Goal: Information Seeking & Learning: Check status

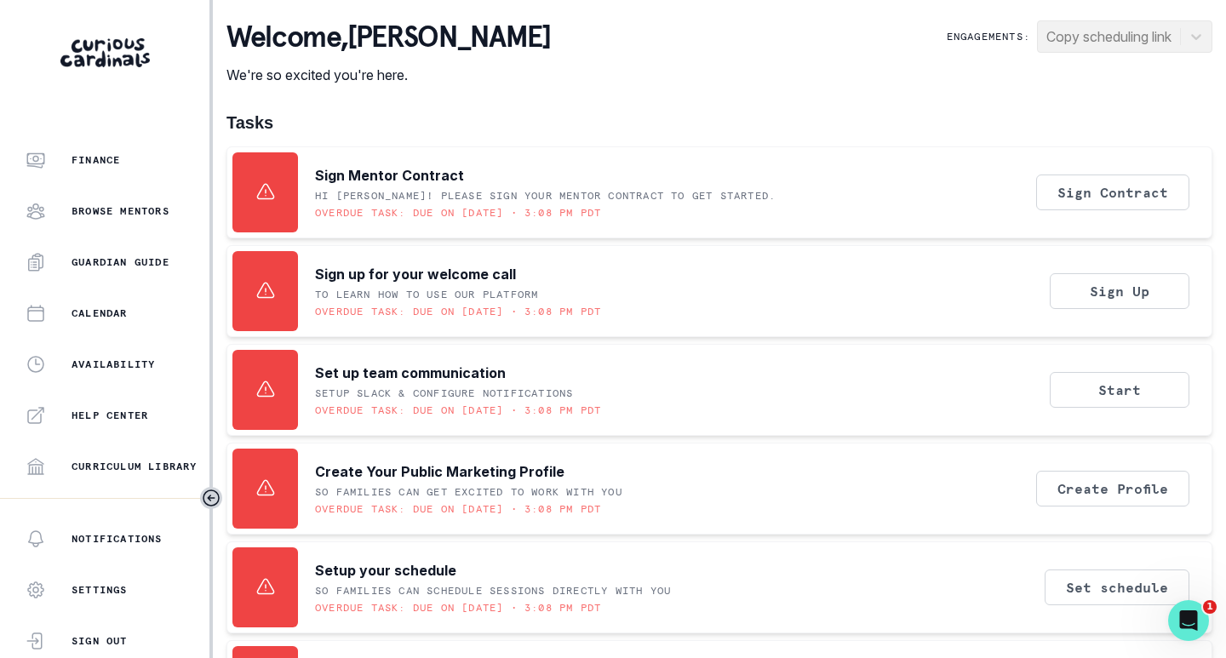
scroll to position [386, 0]
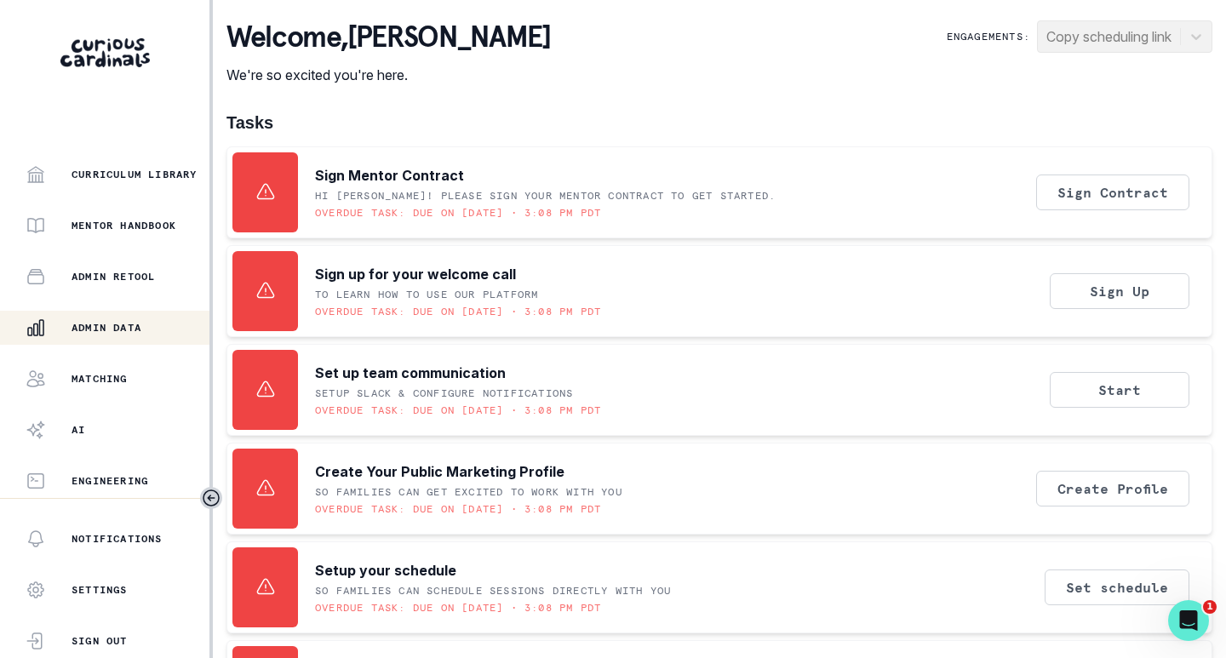
click at [119, 334] on p "Admin Data" at bounding box center [106, 328] width 70 height 14
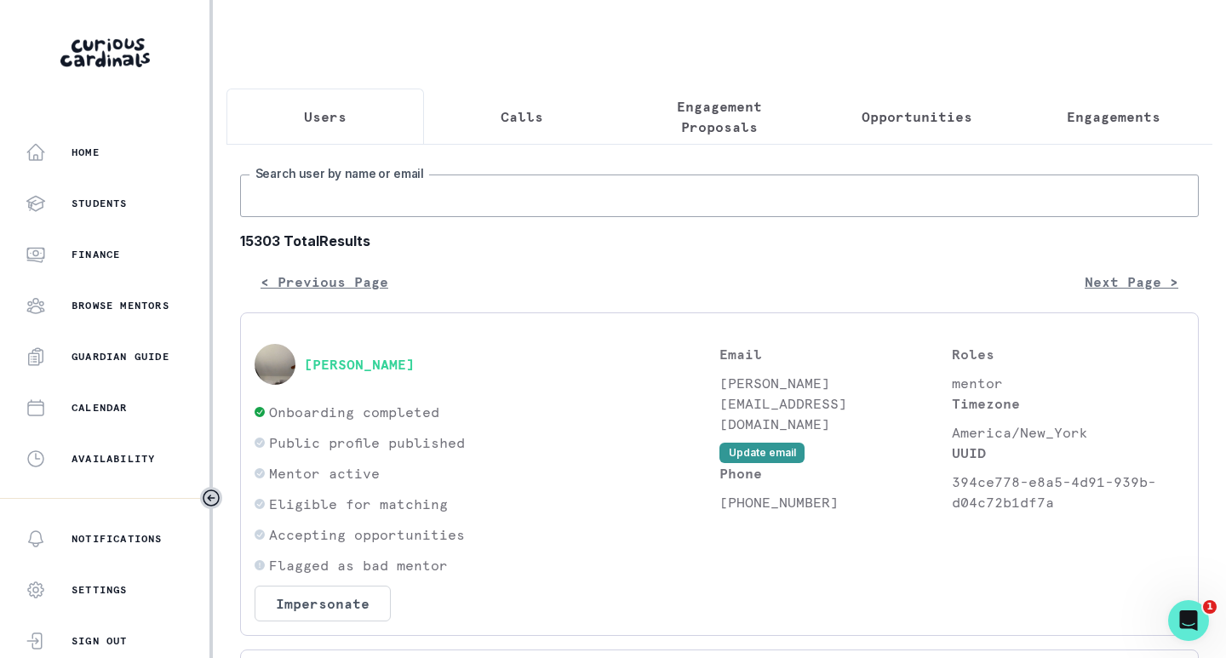
click at [413, 217] on input "Search user by name or email" at bounding box center [719, 195] width 958 height 43
paste input "[PERSON_NAME]"
type input "[PERSON_NAME]"
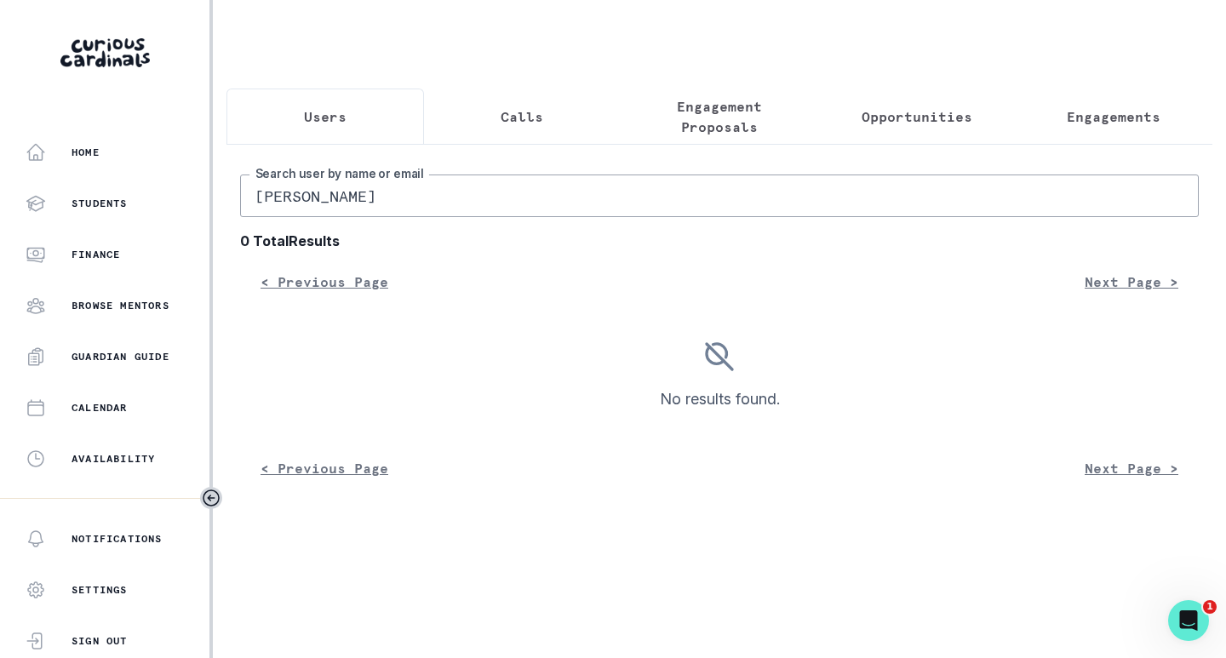
click at [418, 209] on input "[PERSON_NAME]" at bounding box center [719, 195] width 958 height 43
type input "biniak"
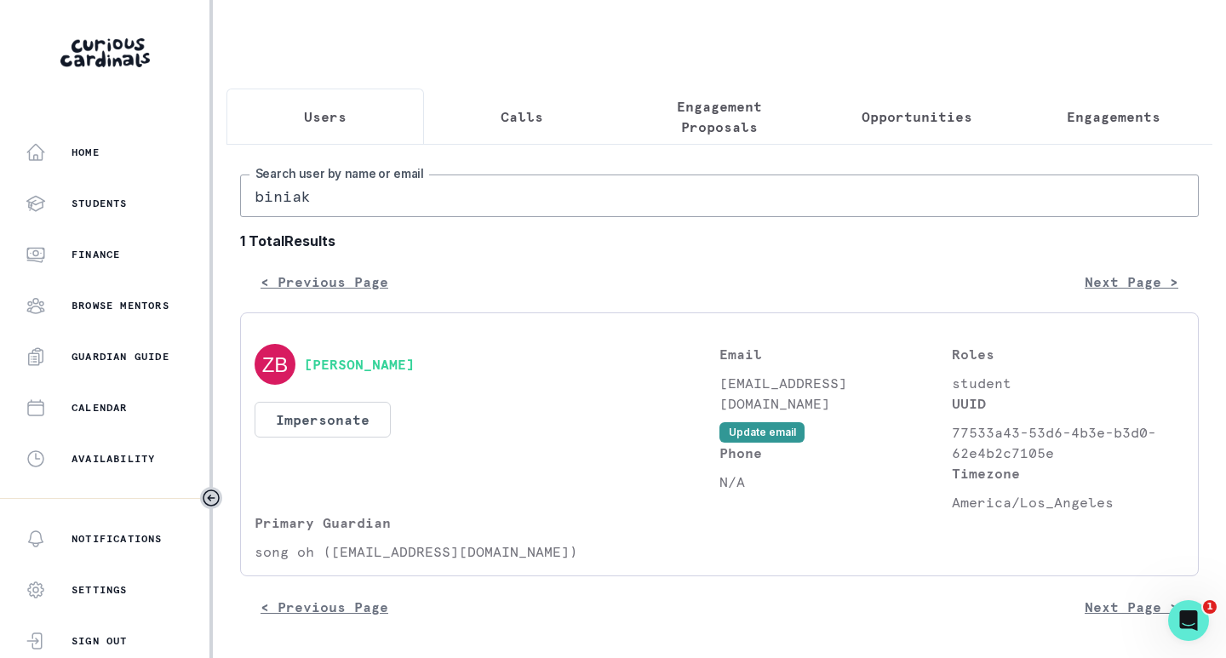
scroll to position [13, 0]
drag, startPoint x: 313, startPoint y: 557, endPoint x: 254, endPoint y: 556, distance: 58.7
click at [254, 556] on p "song oh ([EMAIL_ADDRESS][DOMAIN_NAME])" at bounding box center [486, 551] width 465 height 20
copy p "song oh"
drag, startPoint x: 408, startPoint y: 366, endPoint x: 505, endPoint y: 475, distance: 145.9
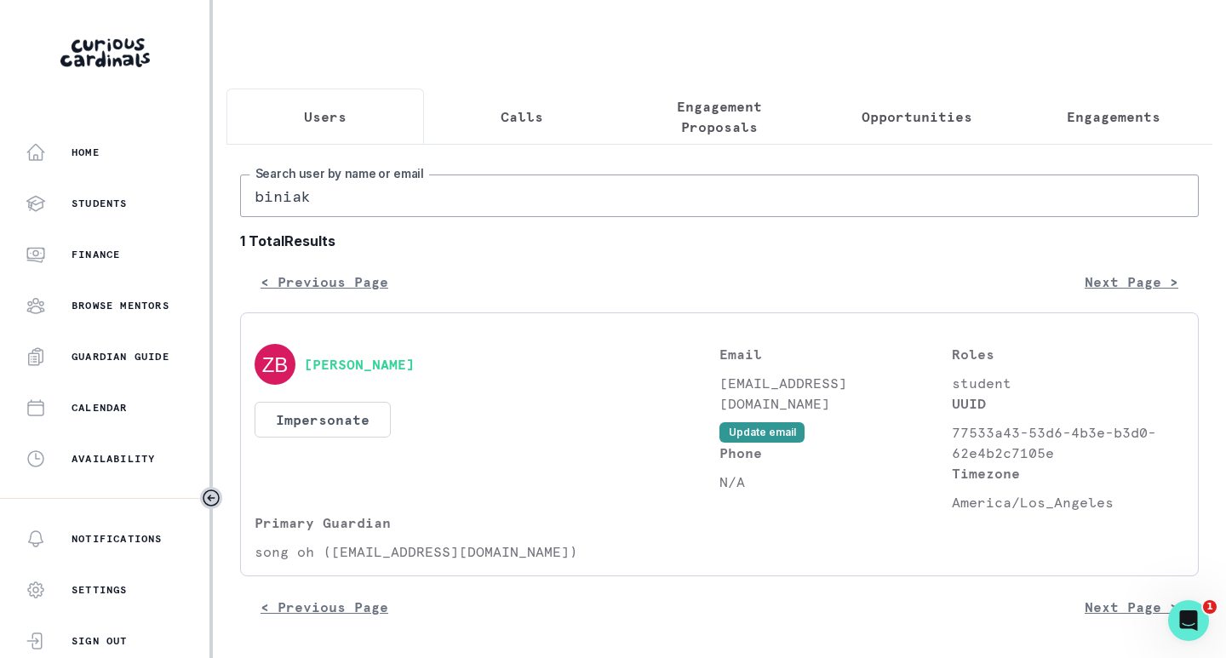
click at [505, 475] on div "[PERSON_NAME] Impersonate Confirmation Are you sure? Impersonating means that w…" at bounding box center [486, 428] width 465 height 169
drag, startPoint x: 313, startPoint y: 557, endPoint x: 254, endPoint y: 557, distance: 59.6
click at [254, 557] on div "[PERSON_NAME] Impersonate Confirmation Are you sure? Impersonating means that w…" at bounding box center [719, 444] width 958 height 264
copy p "song oh"
click at [483, 401] on div "[PERSON_NAME] Impersonate Confirmation Are you sure? Impersonating means that w…" at bounding box center [486, 428] width 465 height 169
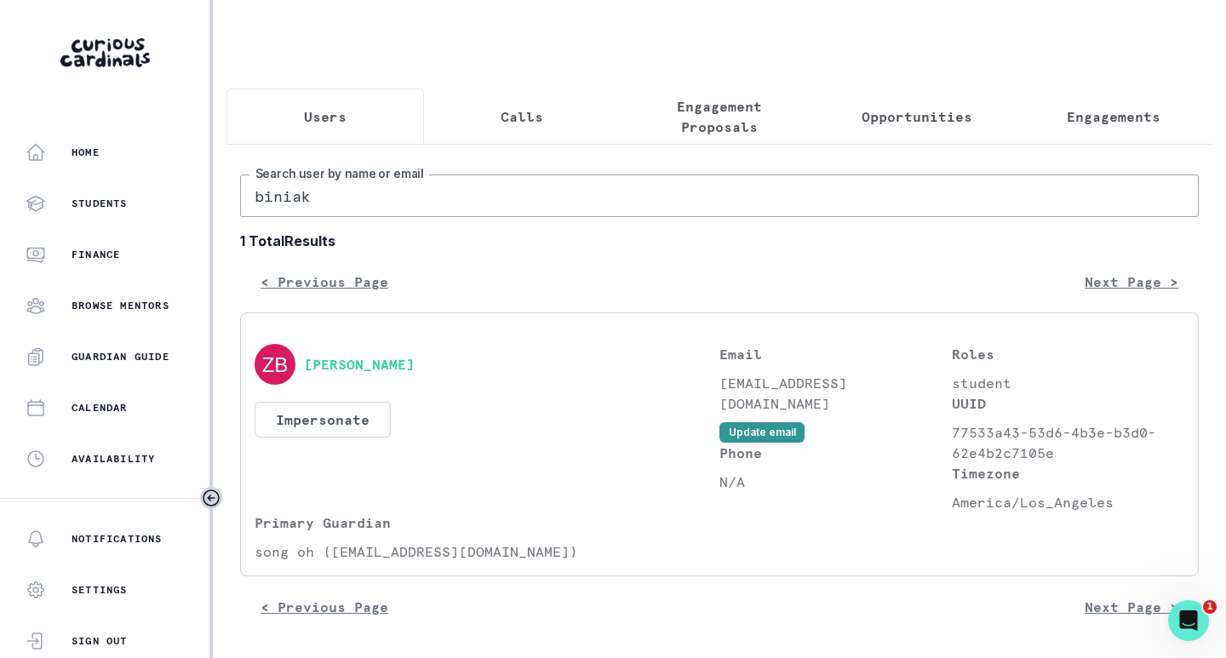
drag, startPoint x: 391, startPoint y: 363, endPoint x: 483, endPoint y: 472, distance: 143.2
click at [483, 472] on div "[PERSON_NAME] Impersonate Confirmation Are you sure? Impersonating means that w…" at bounding box center [486, 428] width 465 height 169
drag, startPoint x: 431, startPoint y: 378, endPoint x: 308, endPoint y: 361, distance: 123.7
click at [308, 361] on div "[PERSON_NAME]" at bounding box center [486, 364] width 465 height 41
click at [332, 367] on button "[PERSON_NAME]" at bounding box center [359, 364] width 111 height 17
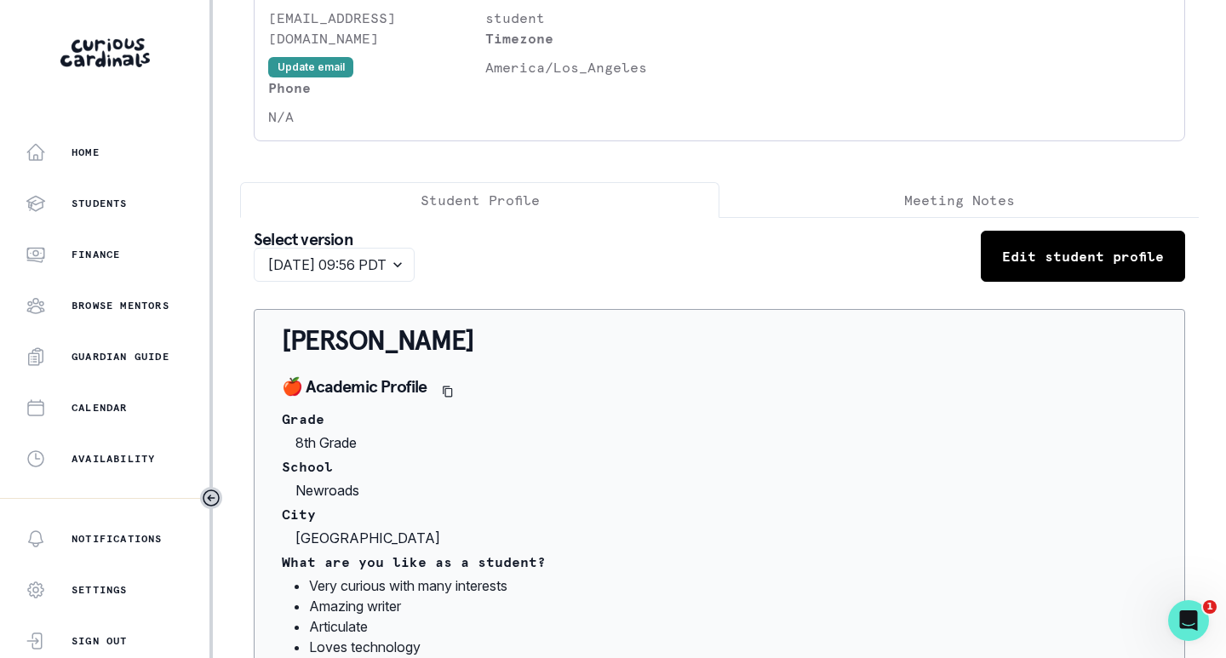
scroll to position [85, 0]
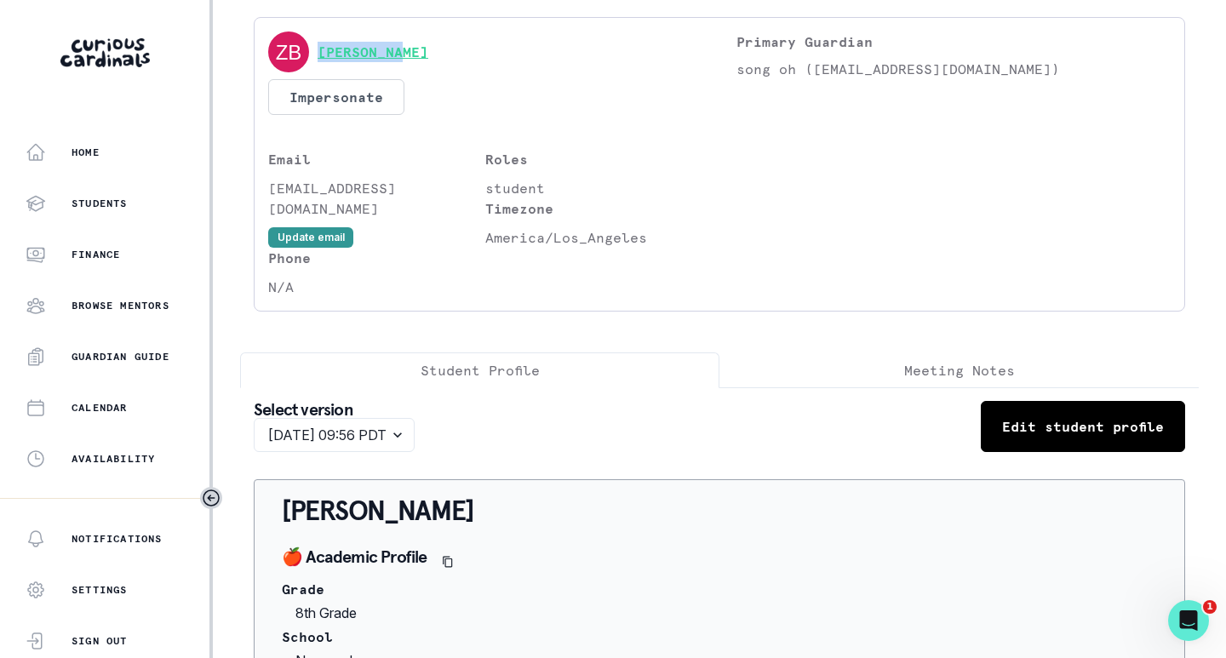
drag, startPoint x: 421, startPoint y: 53, endPoint x: 317, endPoint y: 56, distance: 103.9
click at [317, 56] on div "[PERSON_NAME]" at bounding box center [485, 51] width 434 height 41
copy link "[PERSON_NAME]"
click at [438, 51] on div "[PERSON_NAME]" at bounding box center [485, 51] width 434 height 41
click at [788, 71] on p "song oh ([EMAIL_ADDRESS][DOMAIN_NAME])" at bounding box center [953, 69] width 434 height 20
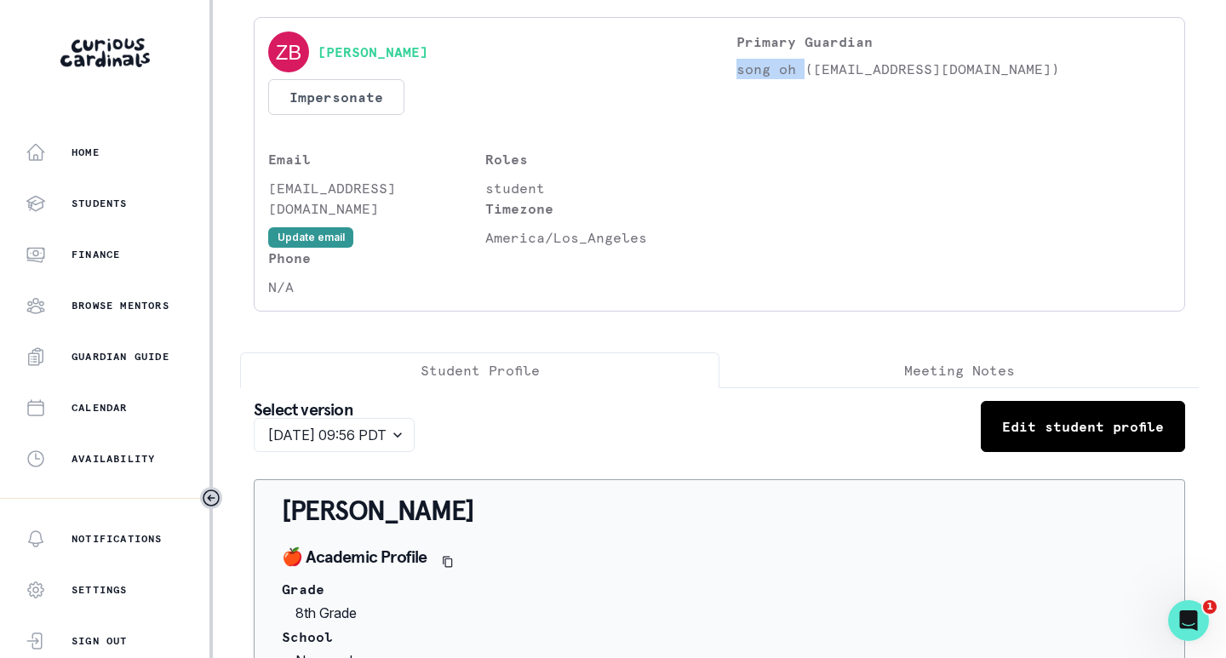
drag, startPoint x: 788, startPoint y: 71, endPoint x: 736, endPoint y: 71, distance: 51.9
click at [736, 71] on p "song oh ([EMAIL_ADDRESS][DOMAIN_NAME])" at bounding box center [953, 69] width 434 height 20
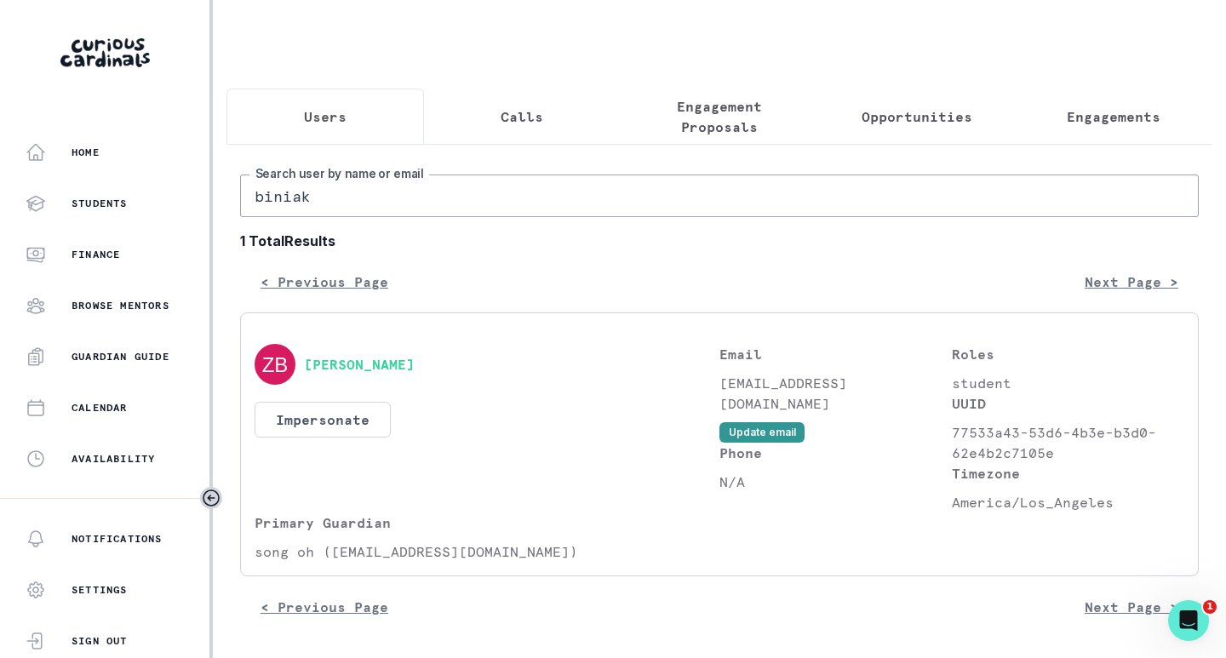
click at [329, 217] on input "biniak" at bounding box center [719, 195] width 958 height 43
paste input "song oh"
type input "song oh"
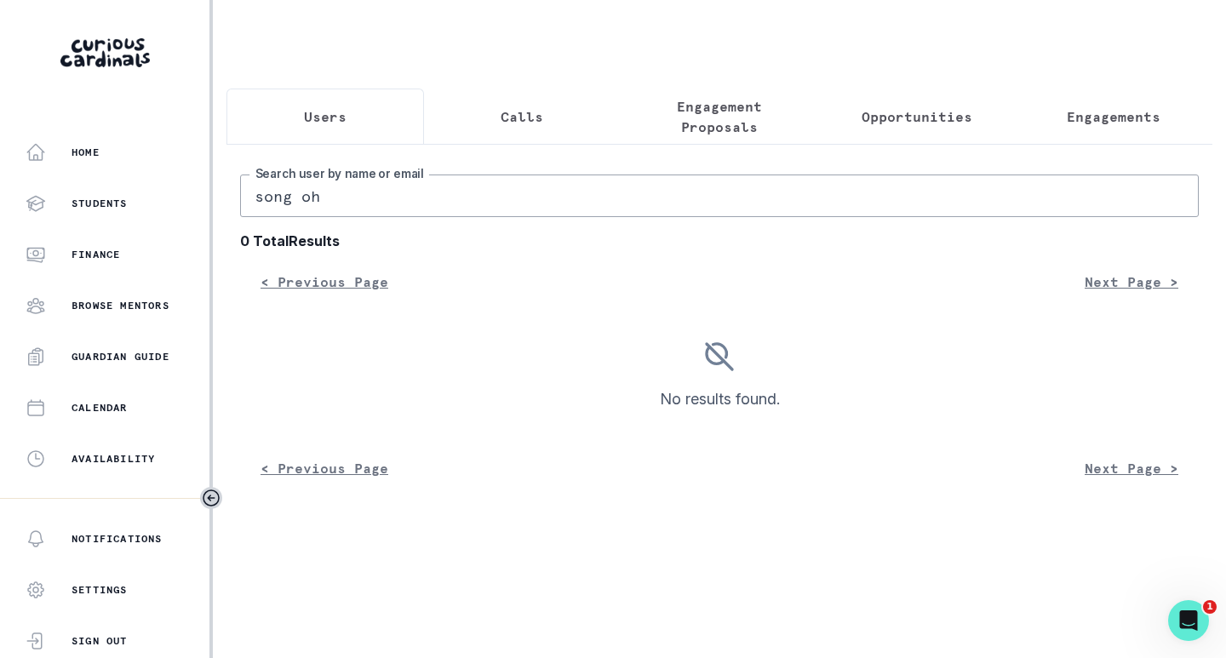
click at [329, 217] on input "song oh" at bounding box center [719, 195] width 958 height 43
type input "song"
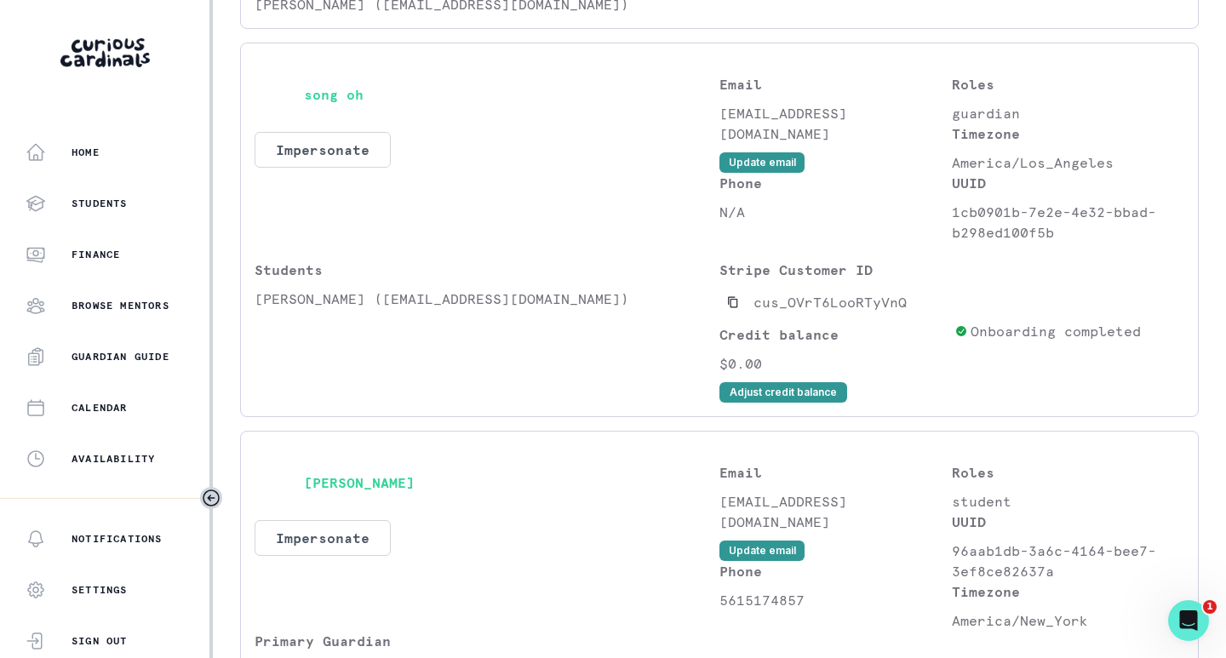
scroll to position [1617, 0]
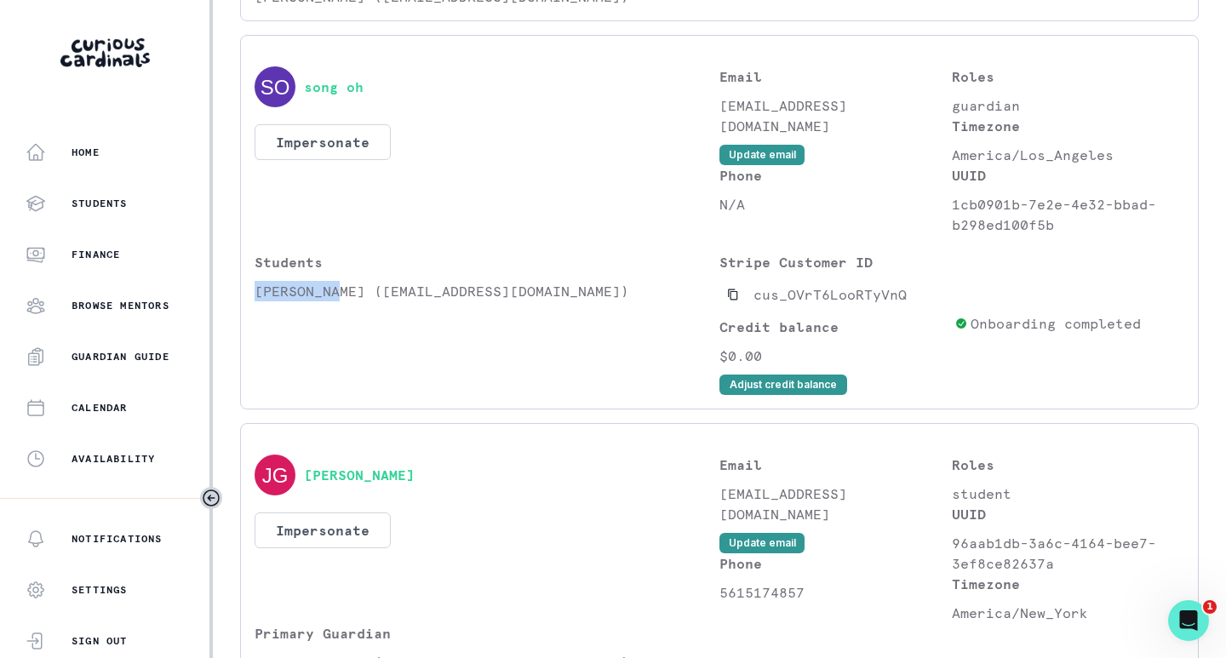
drag, startPoint x: 338, startPoint y: 308, endPoint x: 254, endPoint y: 308, distance: 83.4
click at [254, 301] on p "[PERSON_NAME] ([EMAIL_ADDRESS][DOMAIN_NAME])" at bounding box center [486, 291] width 465 height 20
copy p "[PERSON_NAME]"
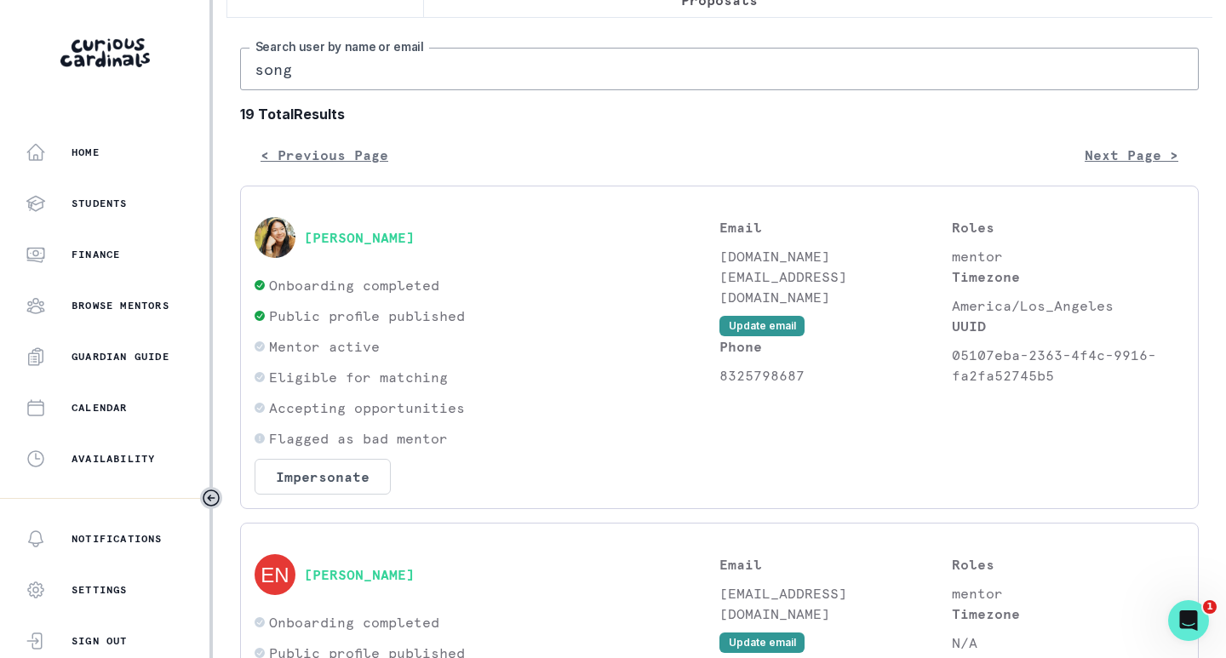
scroll to position [0, 0]
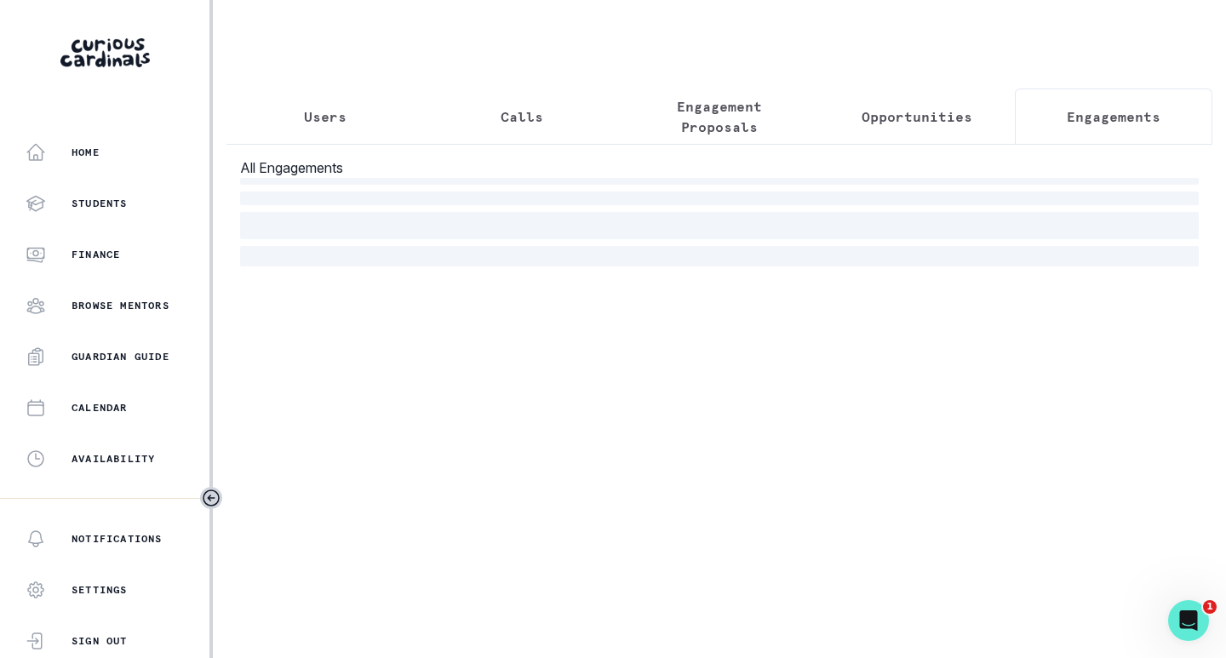
click at [1087, 102] on button "Engagements" at bounding box center [1113, 117] width 197 height 56
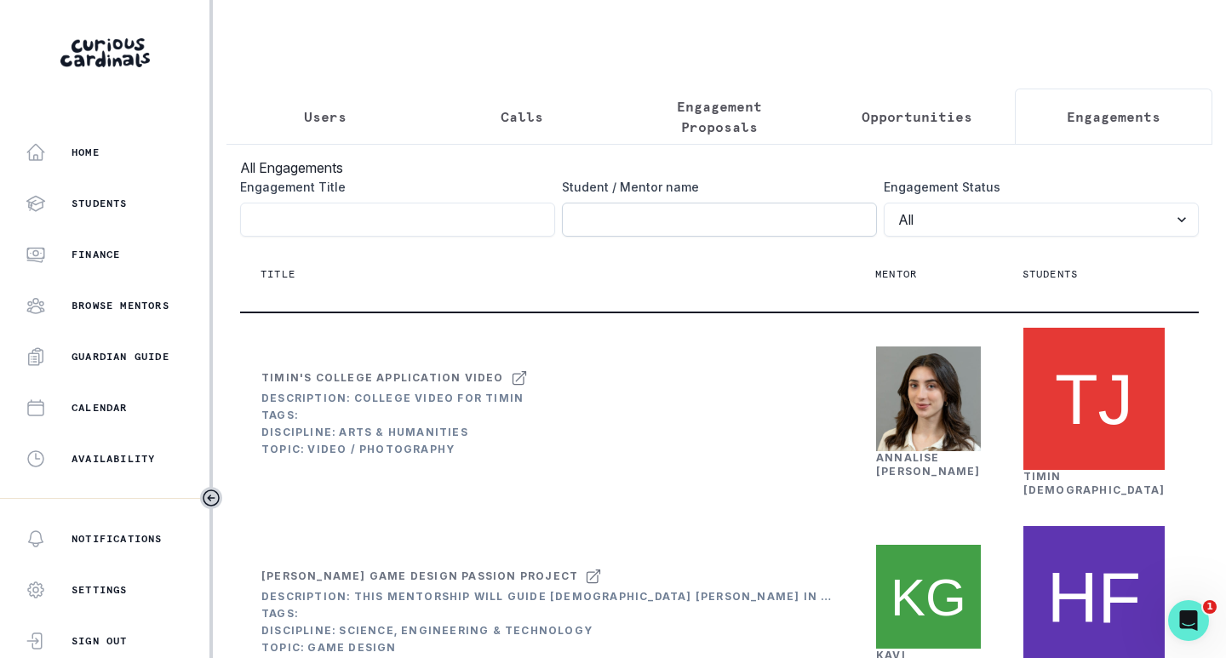
click at [721, 231] on input "Engagement Title" at bounding box center [719, 220] width 315 height 34
paste input "[PERSON_NAME]"
type input "[PERSON_NAME]"
click button "submit" at bounding box center [0, 0] width 0 height 0
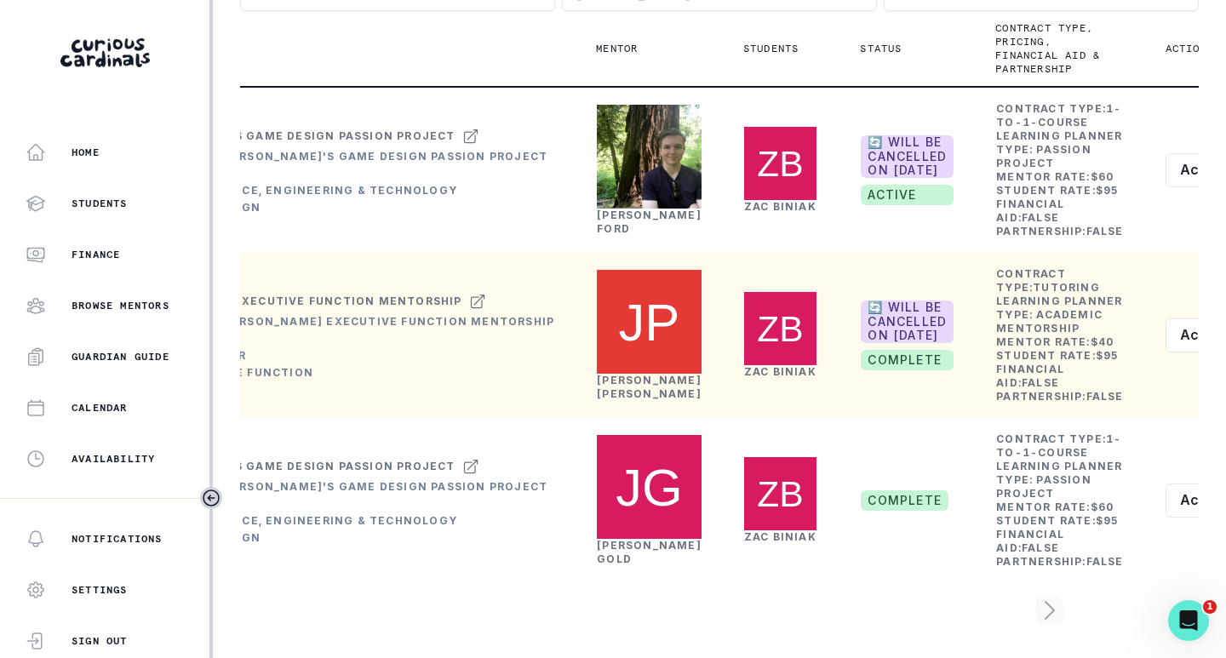
scroll to position [230, 0]
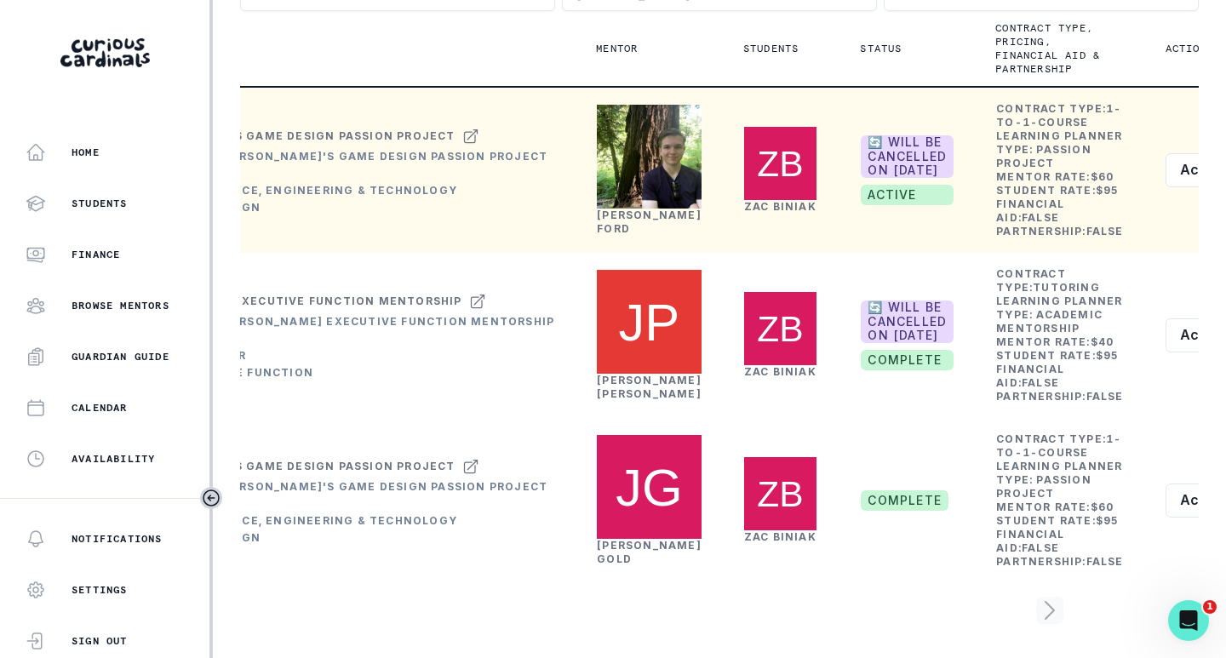
click at [597, 235] on link "[PERSON_NAME]" at bounding box center [649, 222] width 105 height 26
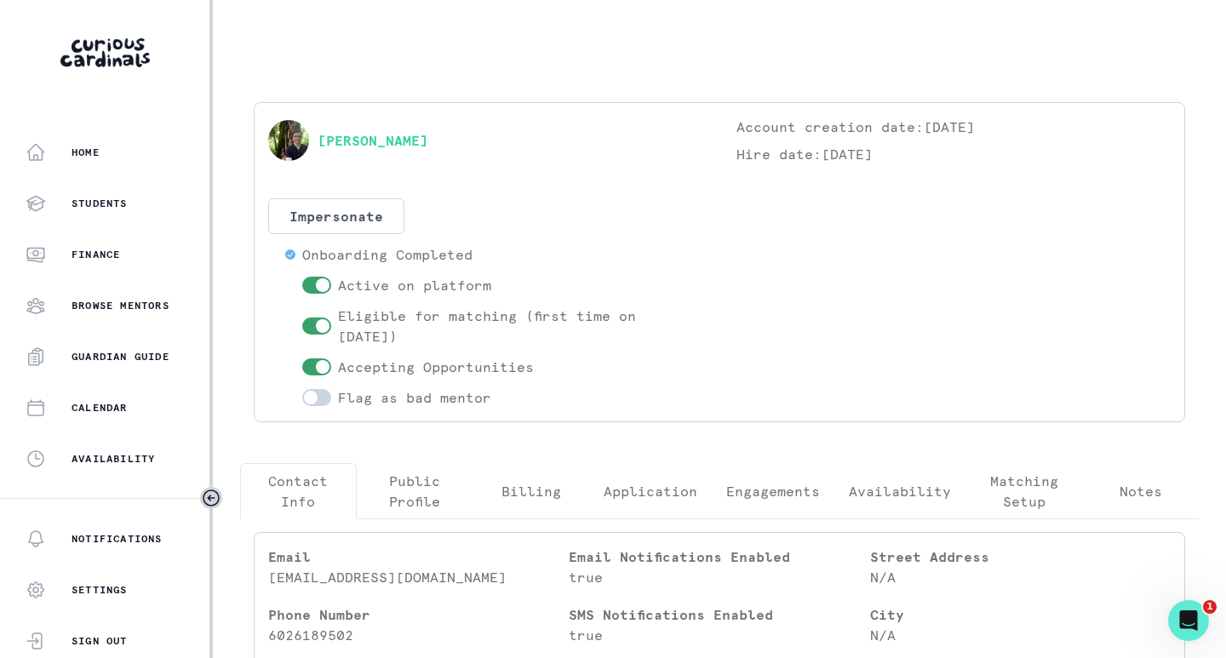
click at [772, 491] on p "Engagements" at bounding box center [773, 491] width 94 height 20
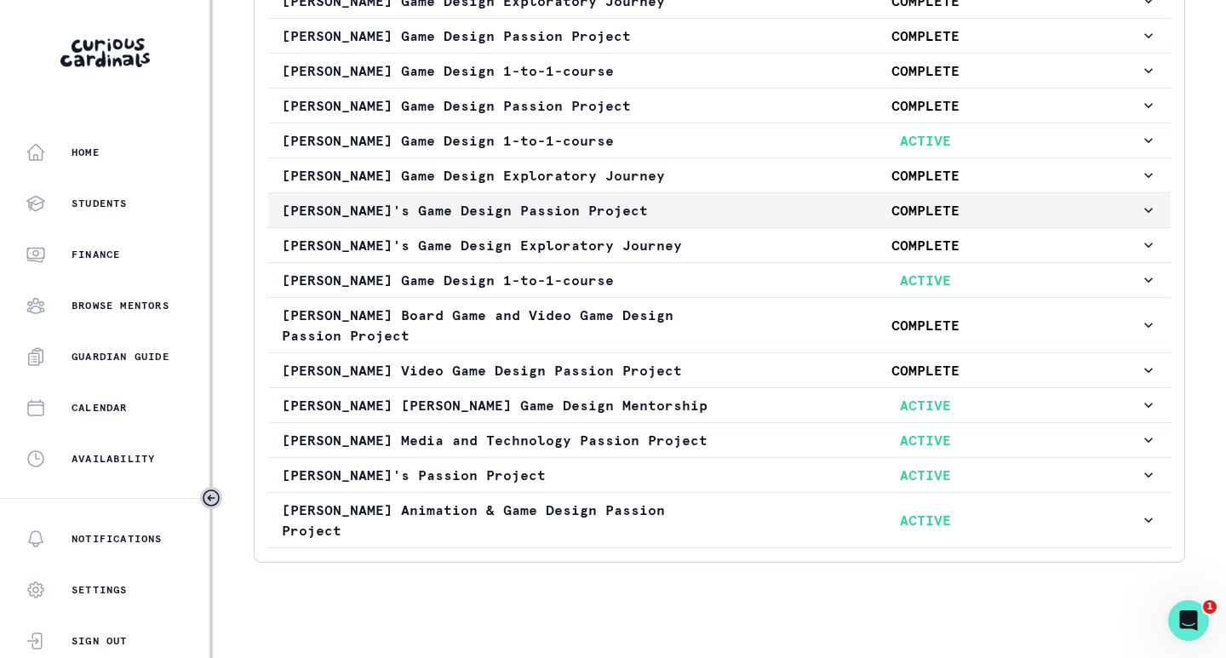
scroll to position [236, 0]
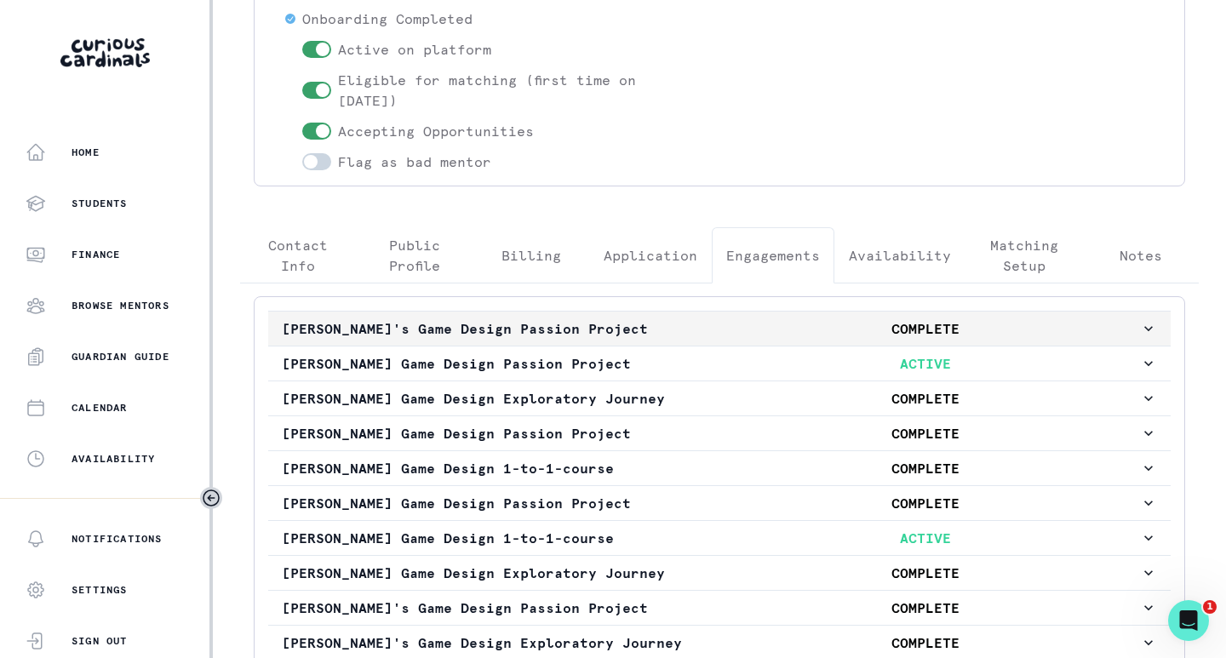
click at [565, 339] on button "[PERSON_NAME]'s Game Design Passion Project COMPLETE" at bounding box center [719, 329] width 902 height 34
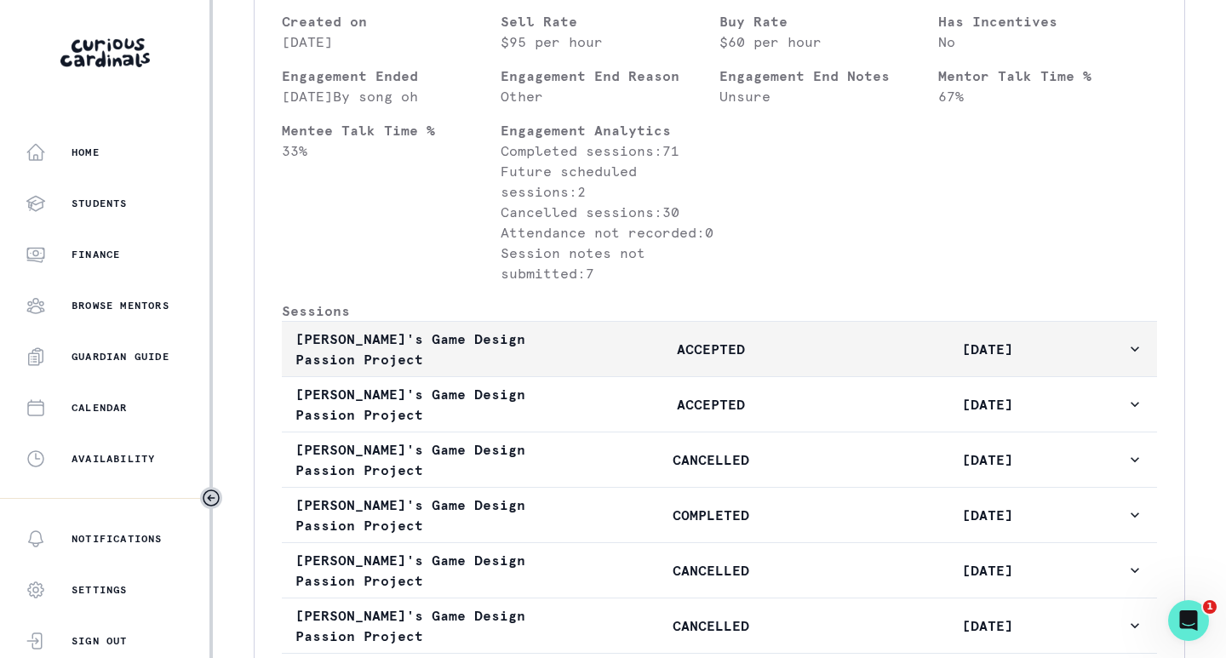
scroll to position [832, 0]
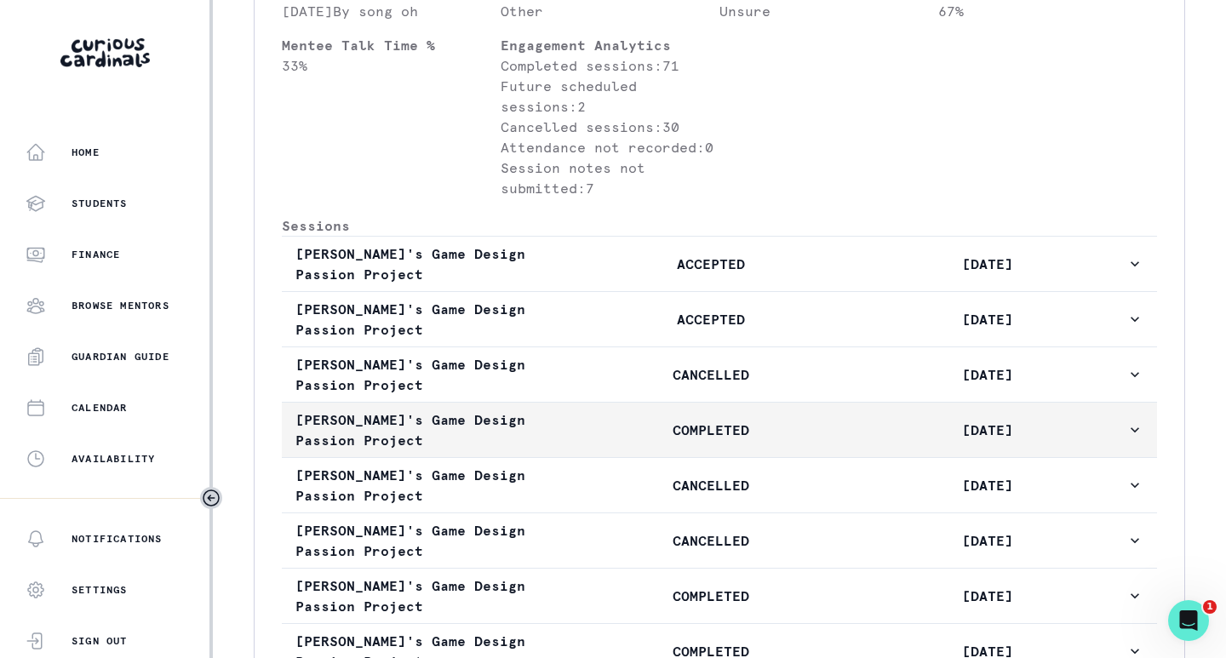
click at [797, 440] on p "COMPLETED" at bounding box center [710, 430] width 277 height 20
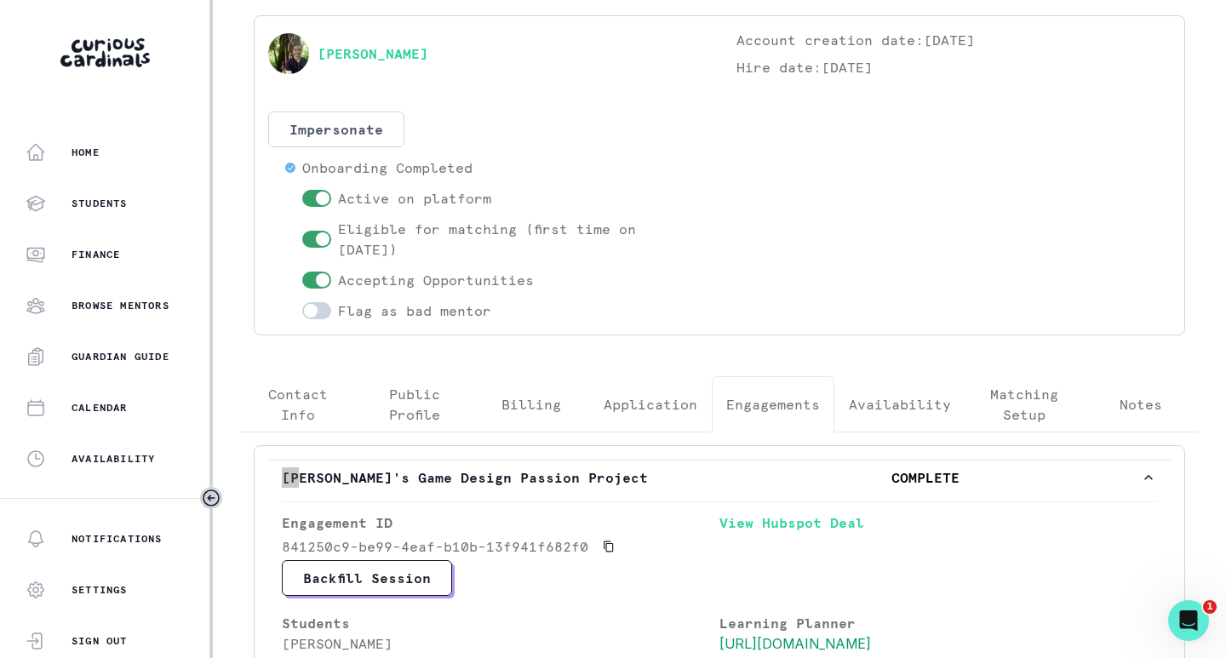
scroll to position [0, 0]
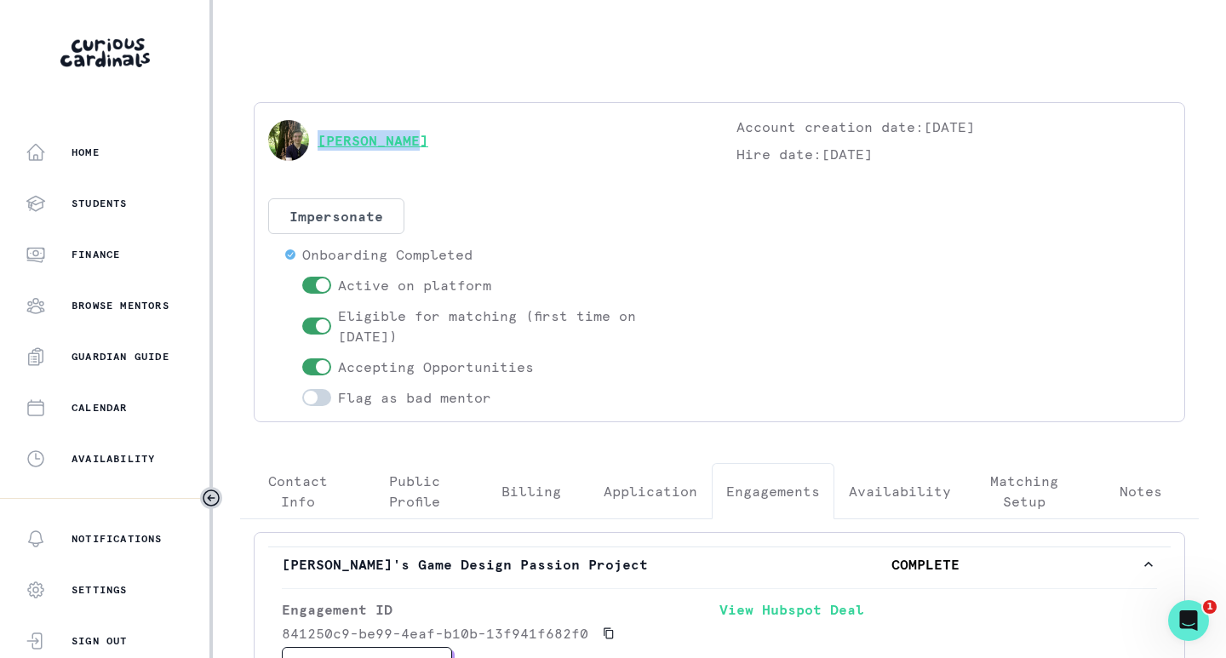
drag, startPoint x: 433, startPoint y: 146, endPoint x: 319, endPoint y: 146, distance: 114.0
click at [319, 146] on div "[PERSON_NAME]" at bounding box center [485, 141] width 434 height 48
copy link "[PERSON_NAME]"
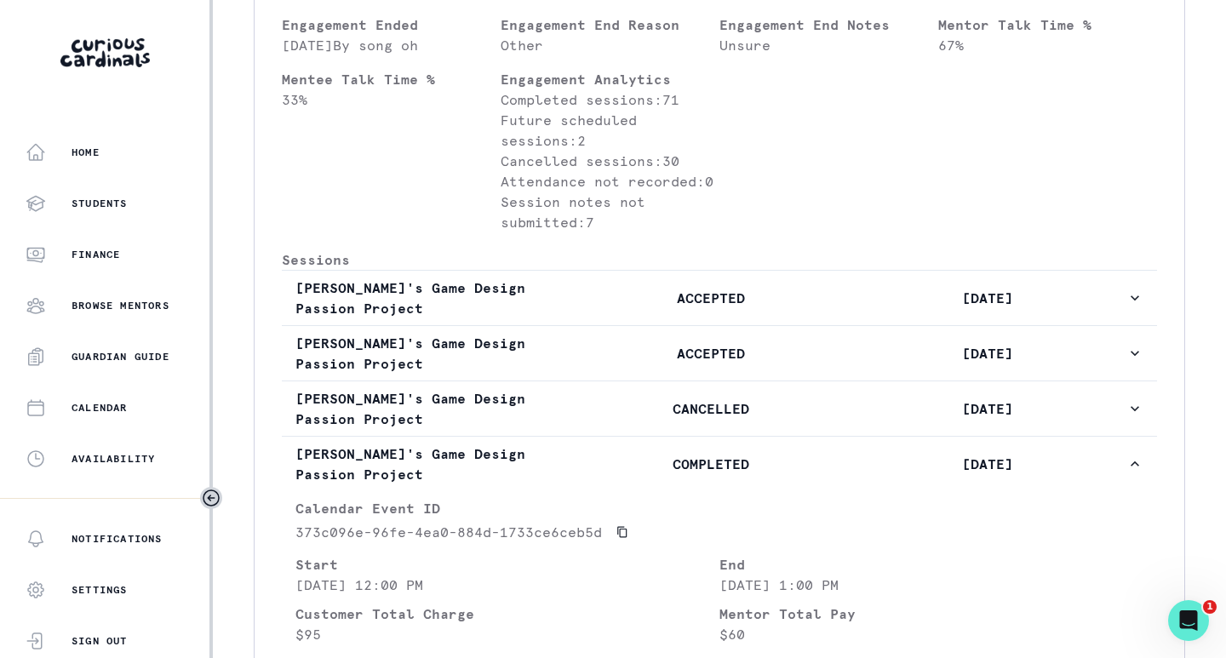
scroll to position [766, 0]
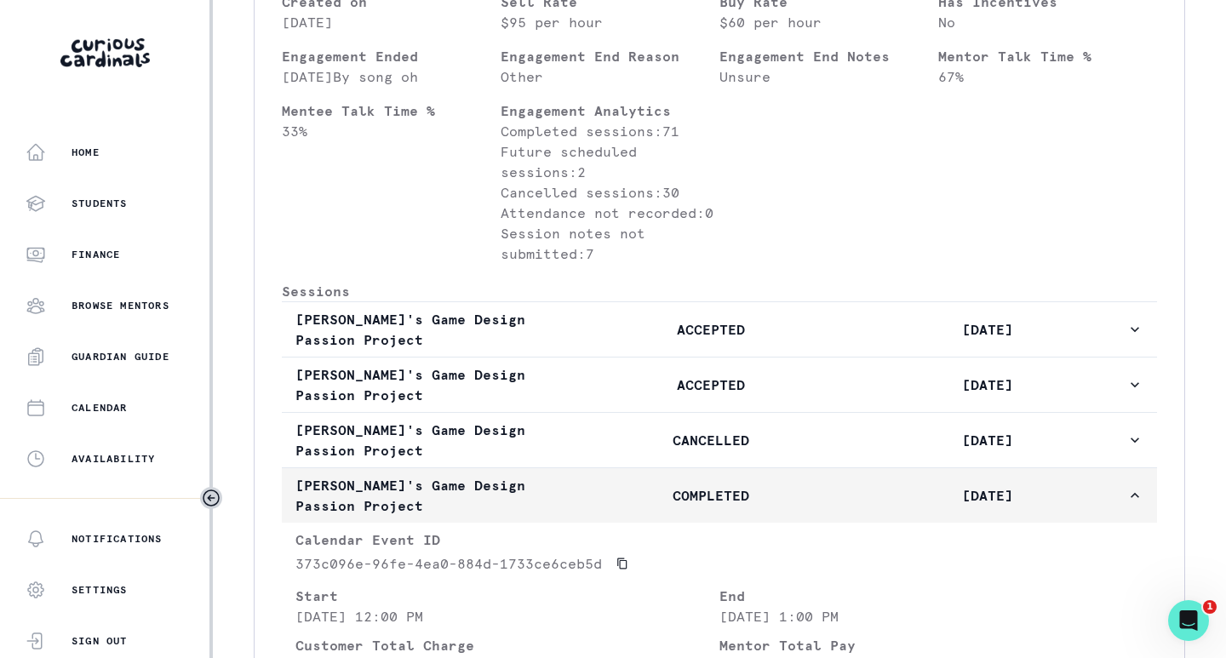
click at [613, 506] on p "COMPLETED" at bounding box center [710, 495] width 277 height 20
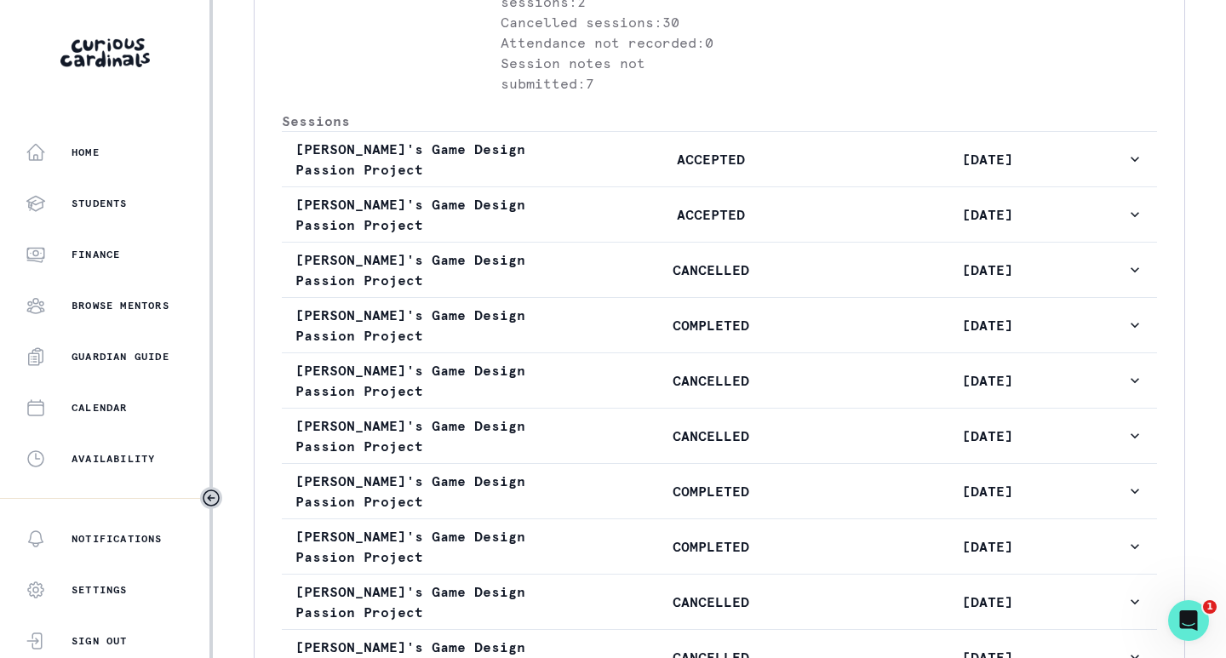
scroll to position [944, 0]
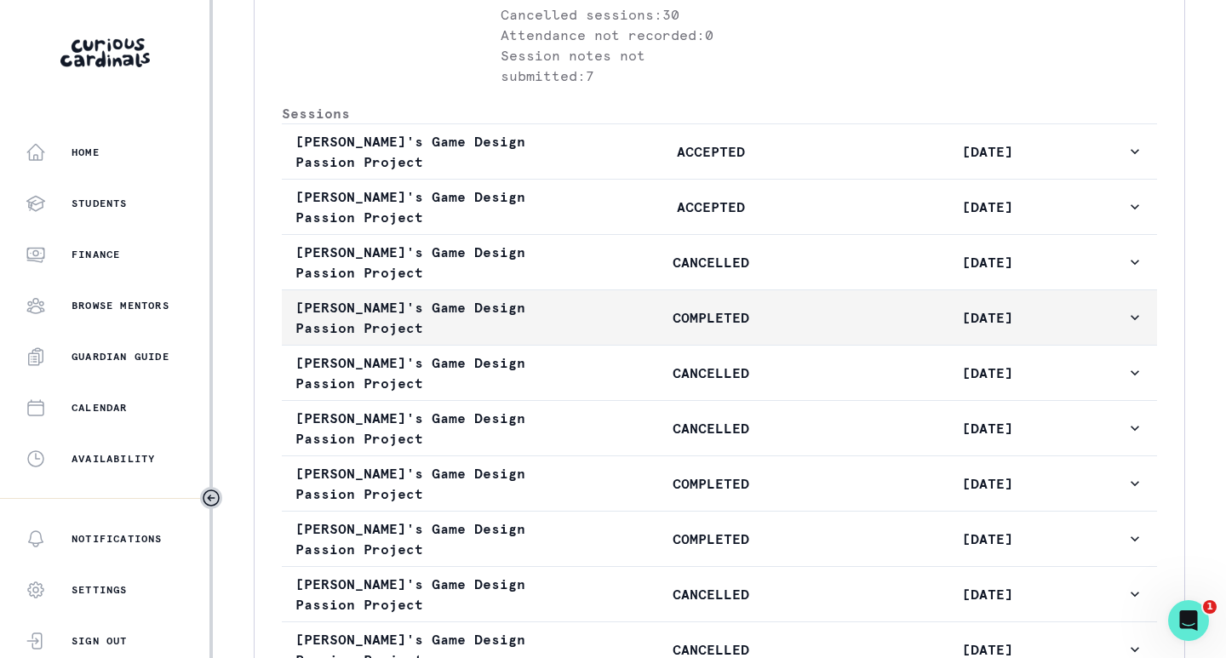
click at [770, 345] on button "[PERSON_NAME]'s Game Design Passion Project COMPLETED [DATE]" at bounding box center [719, 317] width 875 height 54
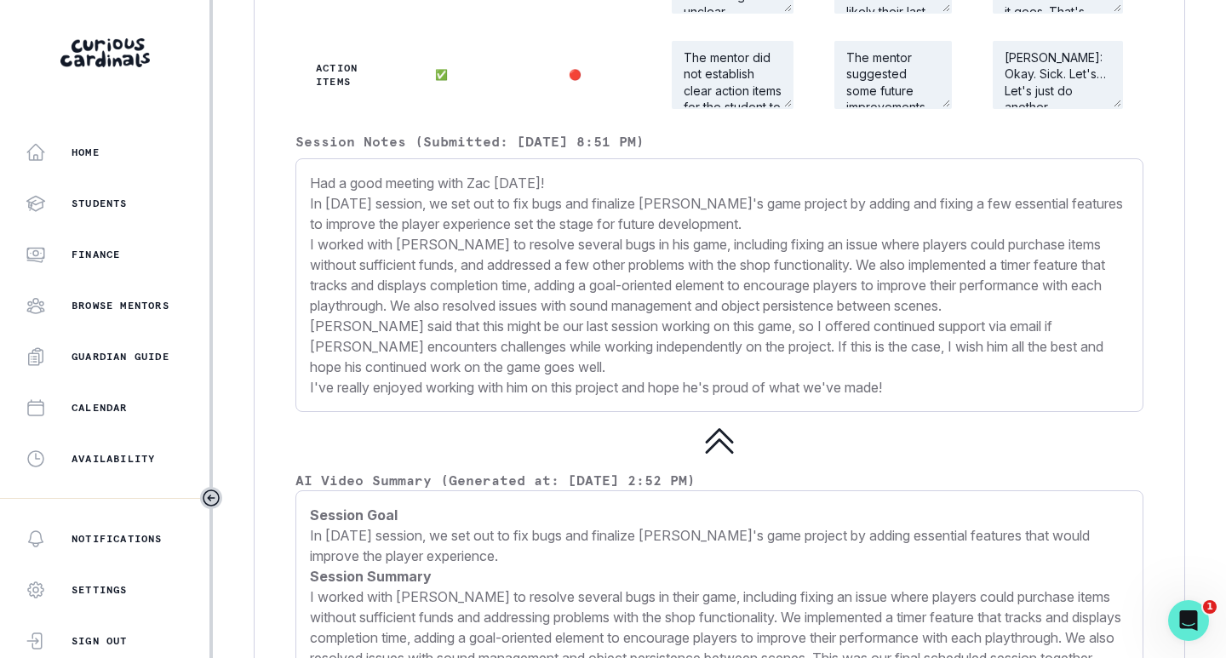
scroll to position [2135, 0]
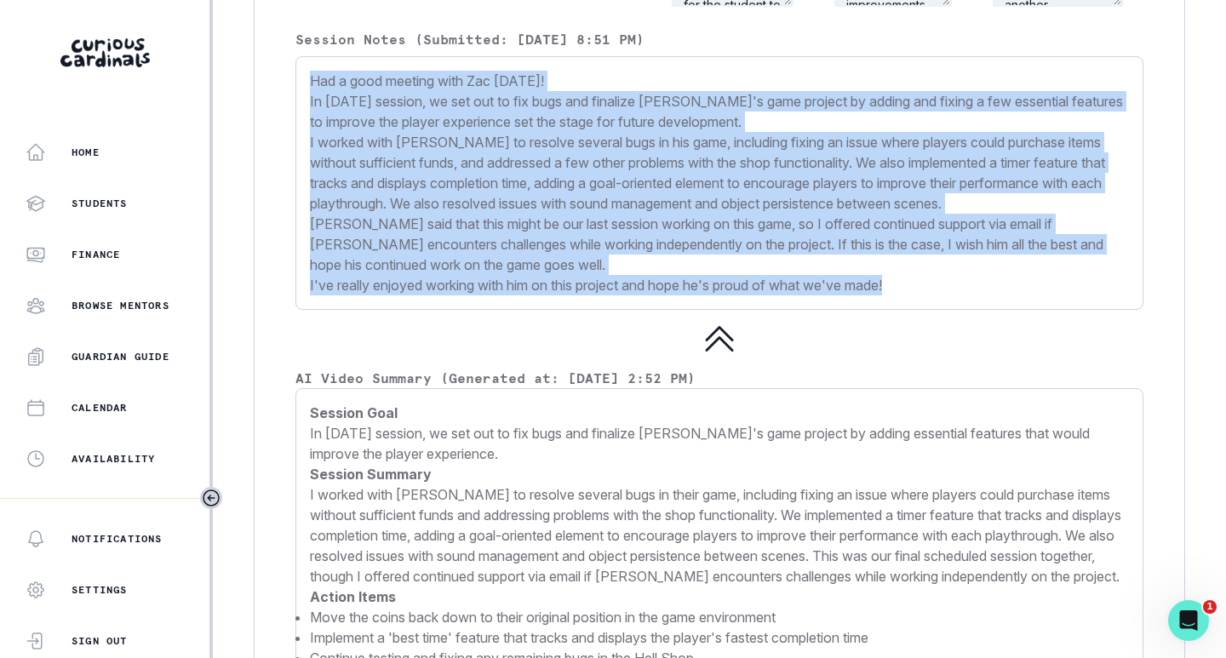
drag, startPoint x: 312, startPoint y: 127, endPoint x: 921, endPoint y: 332, distance: 643.0
click at [921, 295] on p "Had a good meeting with Zac [DATE]! In [DATE] session, we set out to fix bugs a…" at bounding box center [719, 183] width 819 height 225
copy p "Had a good meeting with Zac [DATE]! In [DATE] session, we set out to fix bugs a…"
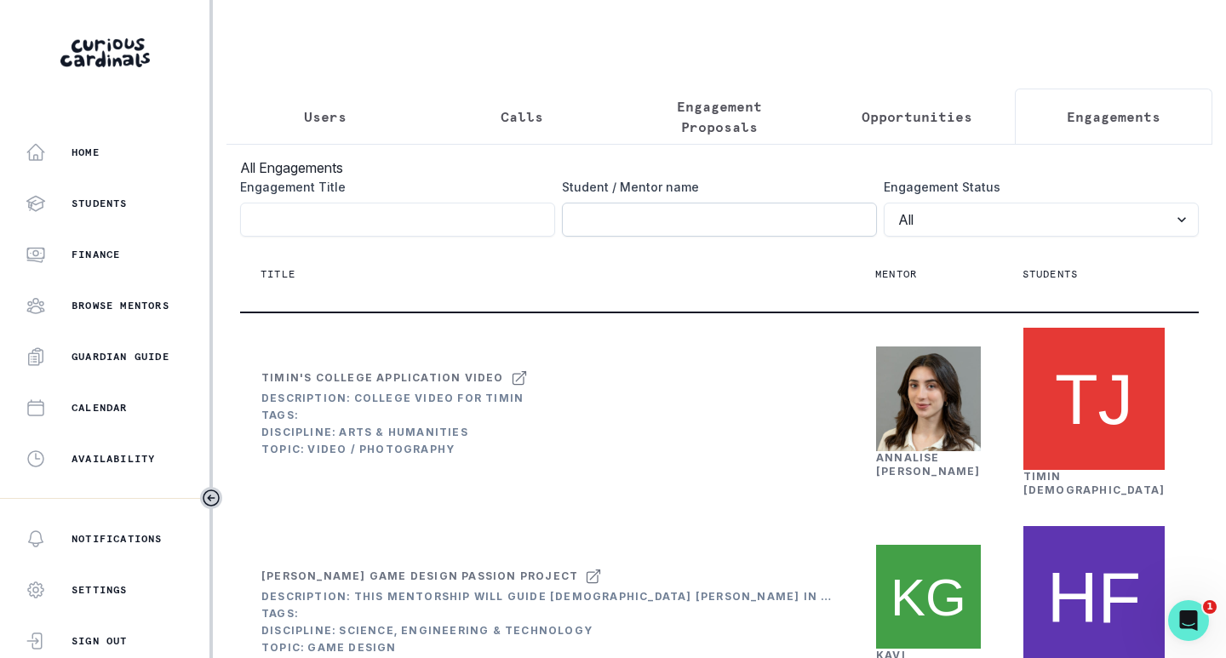
click at [731, 227] on input "Engagement Title" at bounding box center [719, 220] width 315 height 34
type input "[PERSON_NAME]"
click button "submit" at bounding box center [0, 0] width 0 height 0
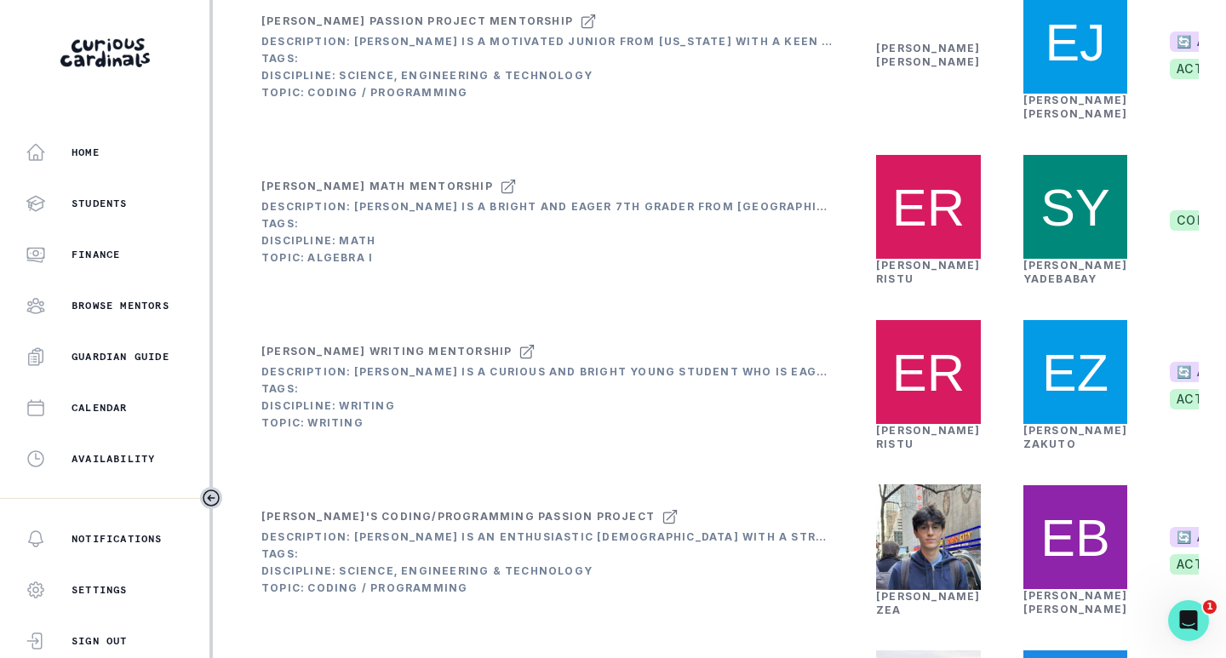
scroll to position [851, 0]
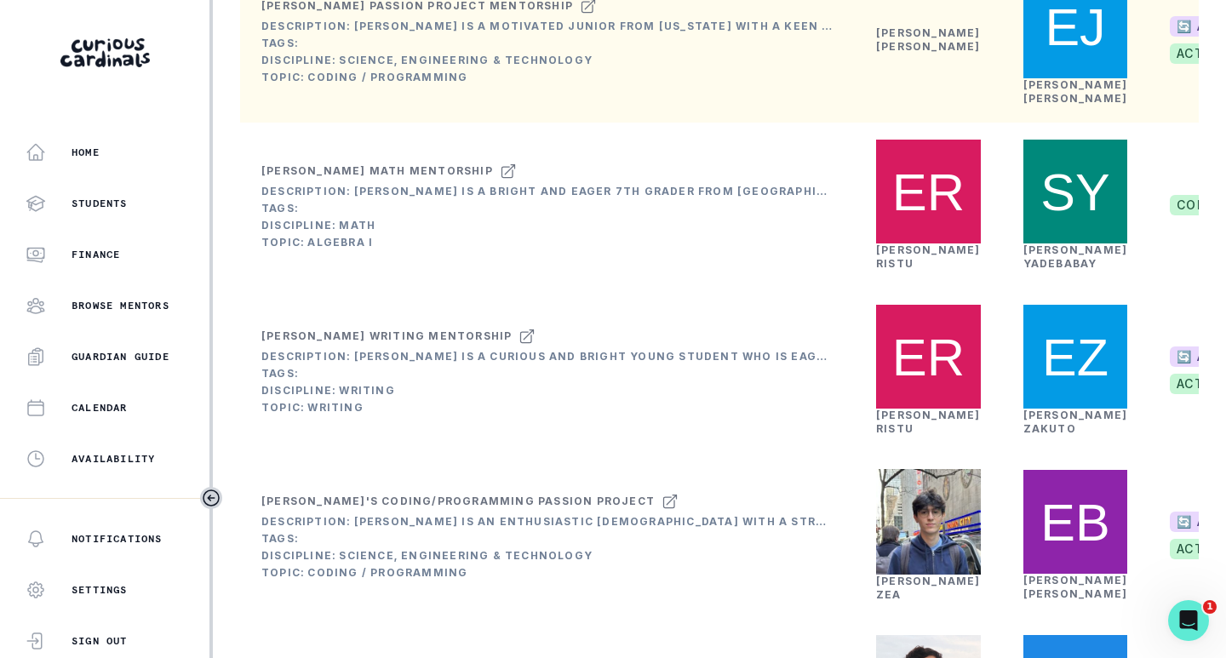
click at [908, 53] on link "[PERSON_NAME]" at bounding box center [928, 39] width 105 height 26
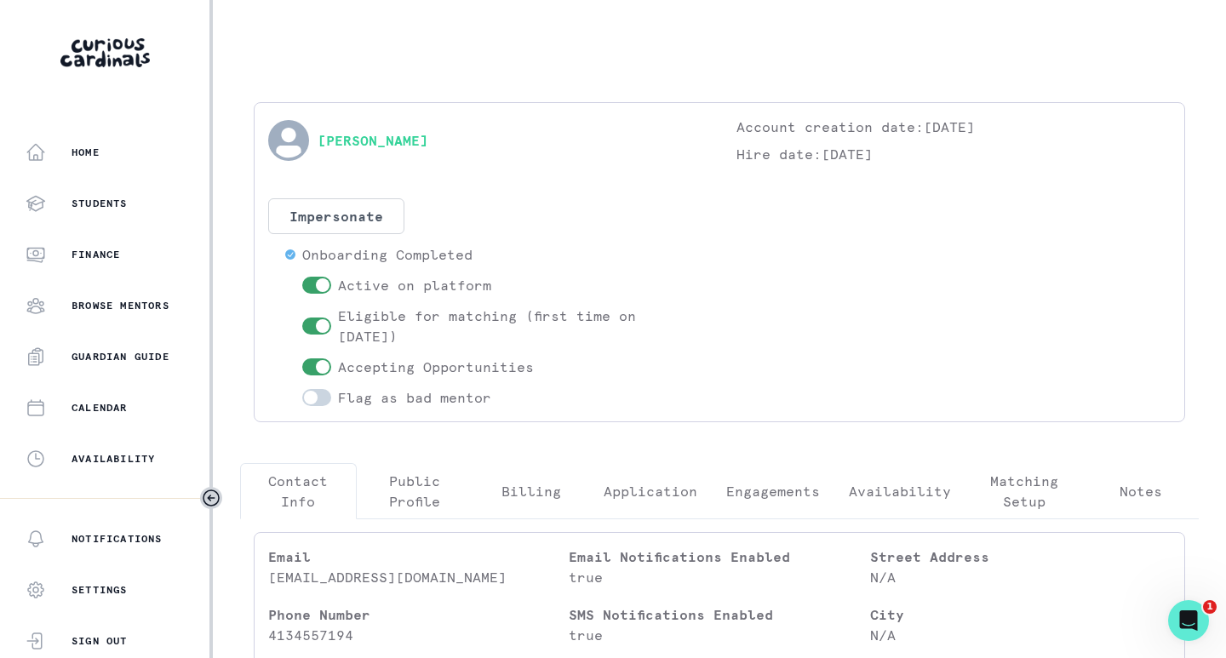
click at [740, 484] on p "Engagements" at bounding box center [773, 491] width 94 height 20
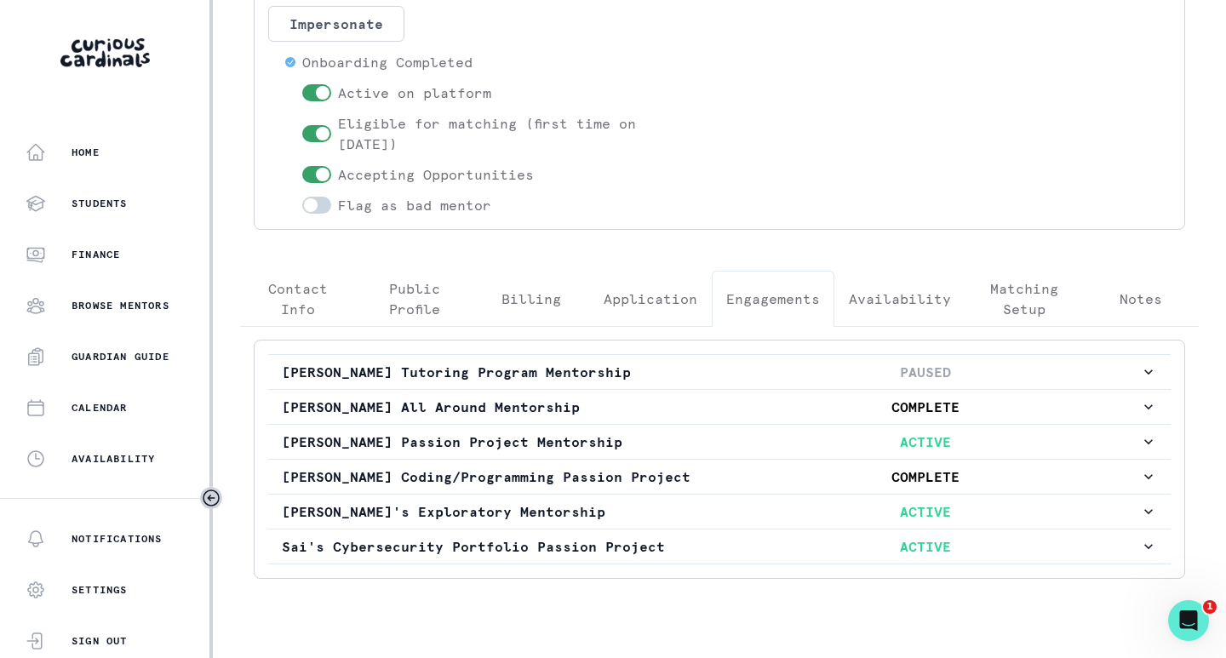
scroll to position [229, 0]
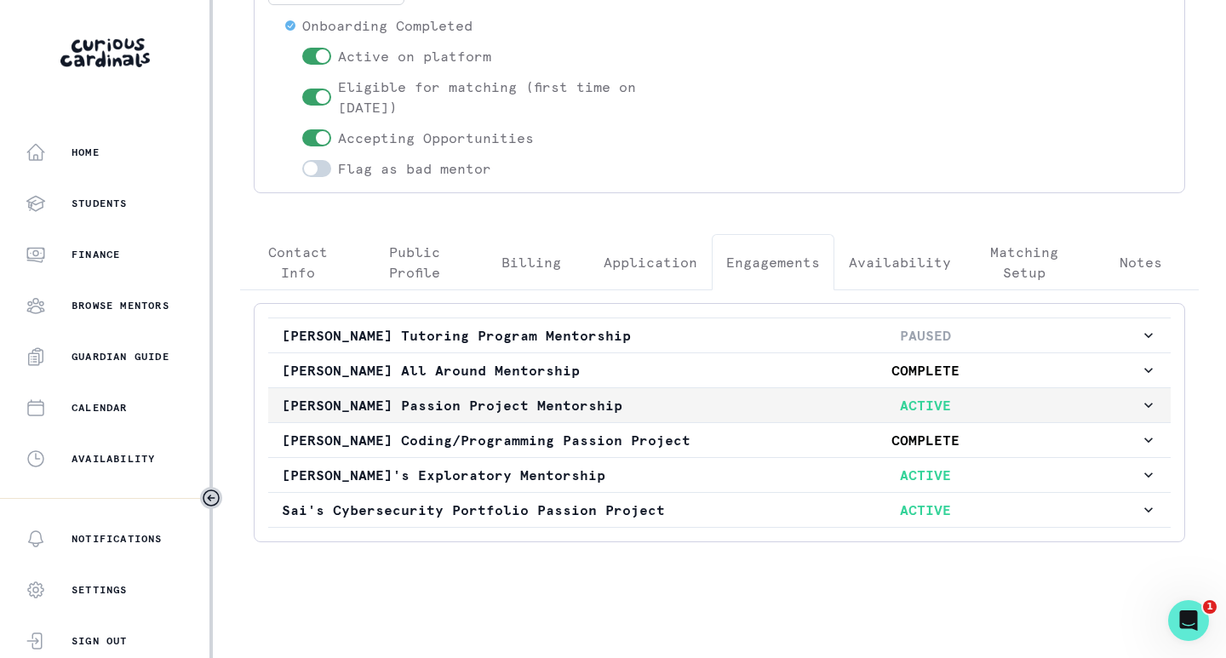
click at [680, 409] on p "[PERSON_NAME] Passion Project Mentorship" at bounding box center [496, 405] width 429 height 20
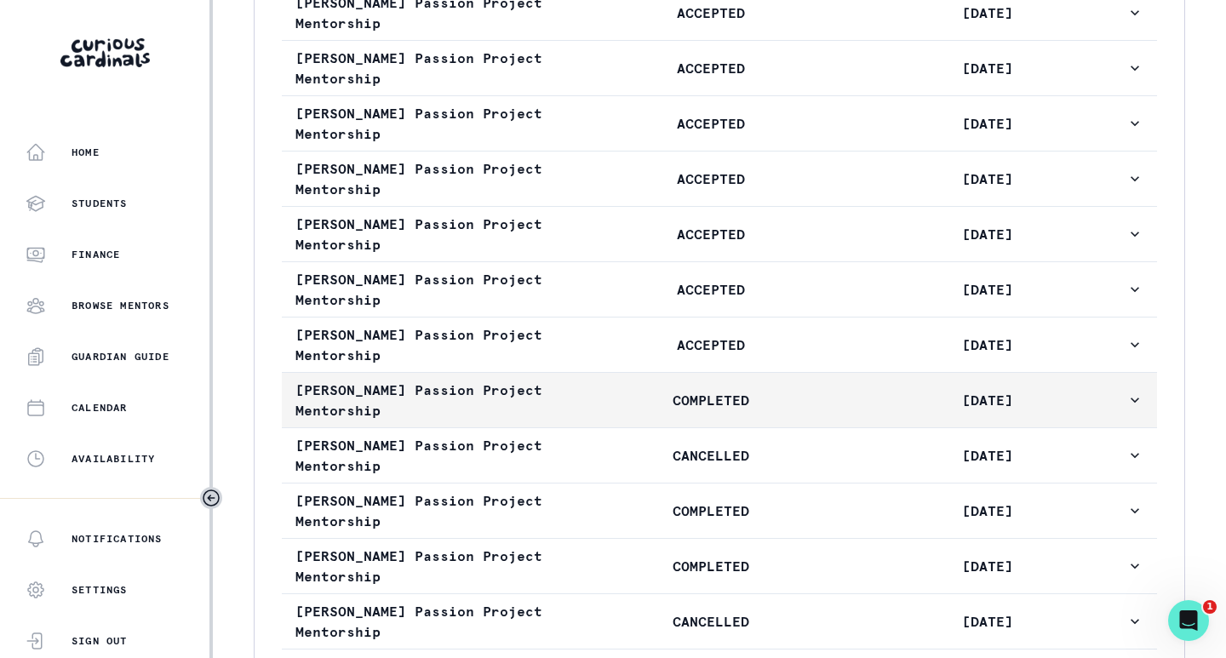
scroll to position [1165, 0]
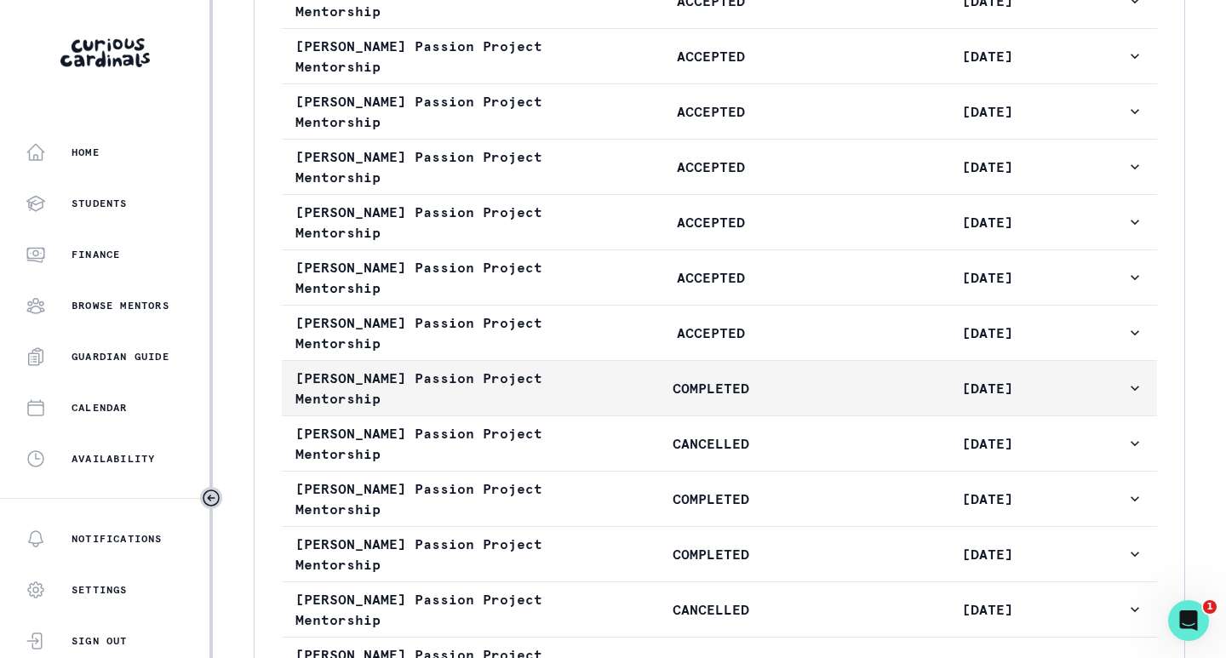
click at [630, 398] on p "COMPLETED" at bounding box center [710, 388] width 277 height 20
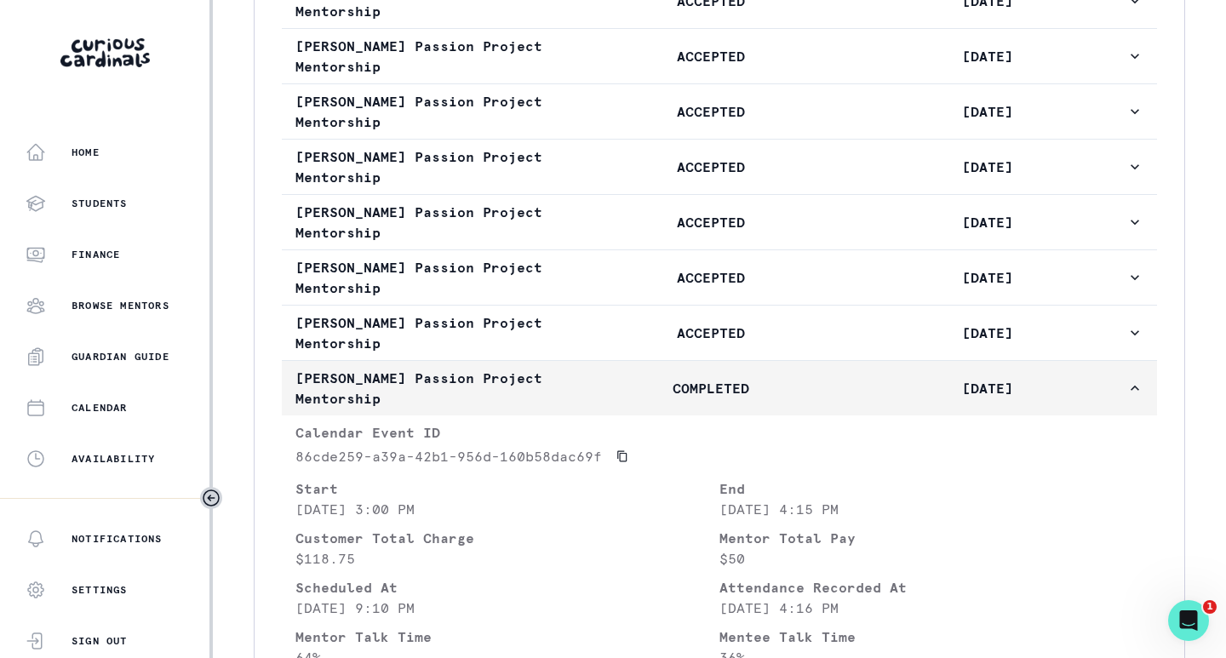
click at [587, 398] on p "COMPLETED" at bounding box center [710, 388] width 277 height 20
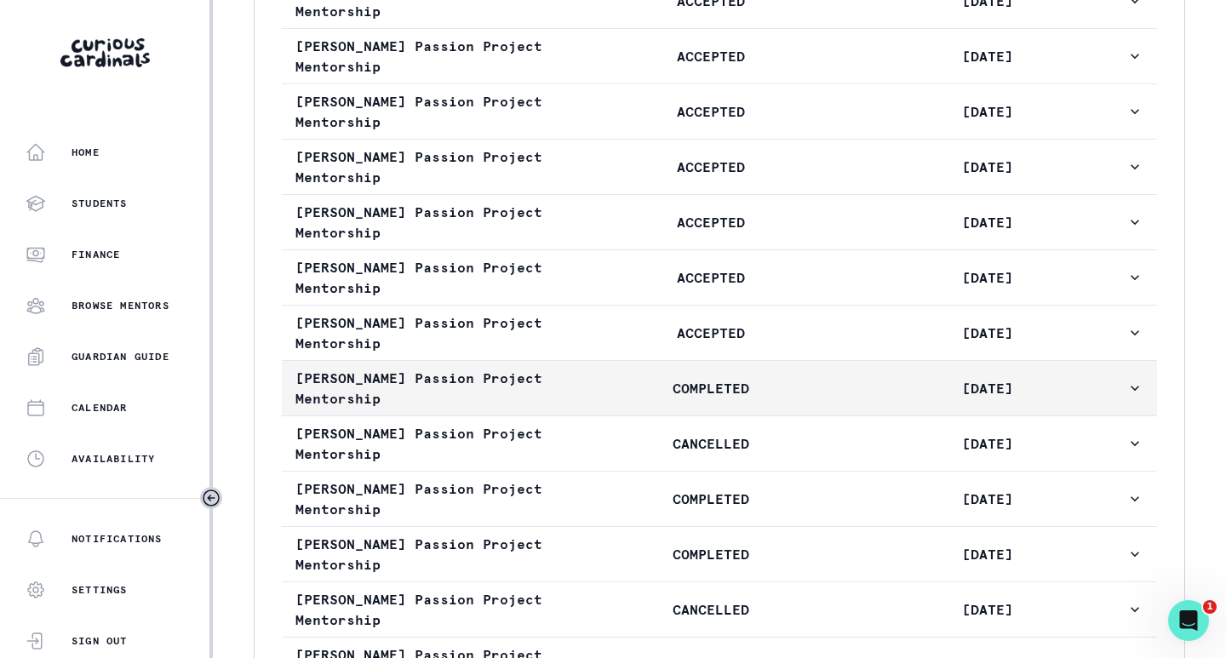
scroll to position [1250, 0]
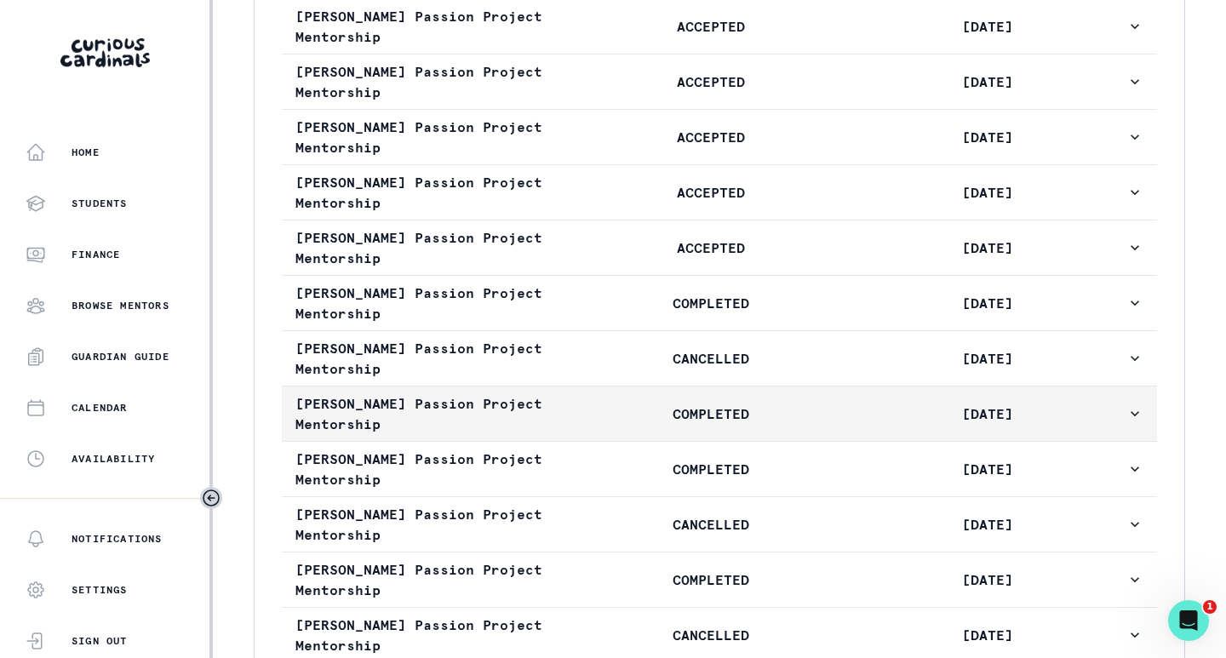
click at [632, 441] on button "[PERSON_NAME] Passion Project Mentorship COMPLETED [DATE]" at bounding box center [719, 413] width 875 height 54
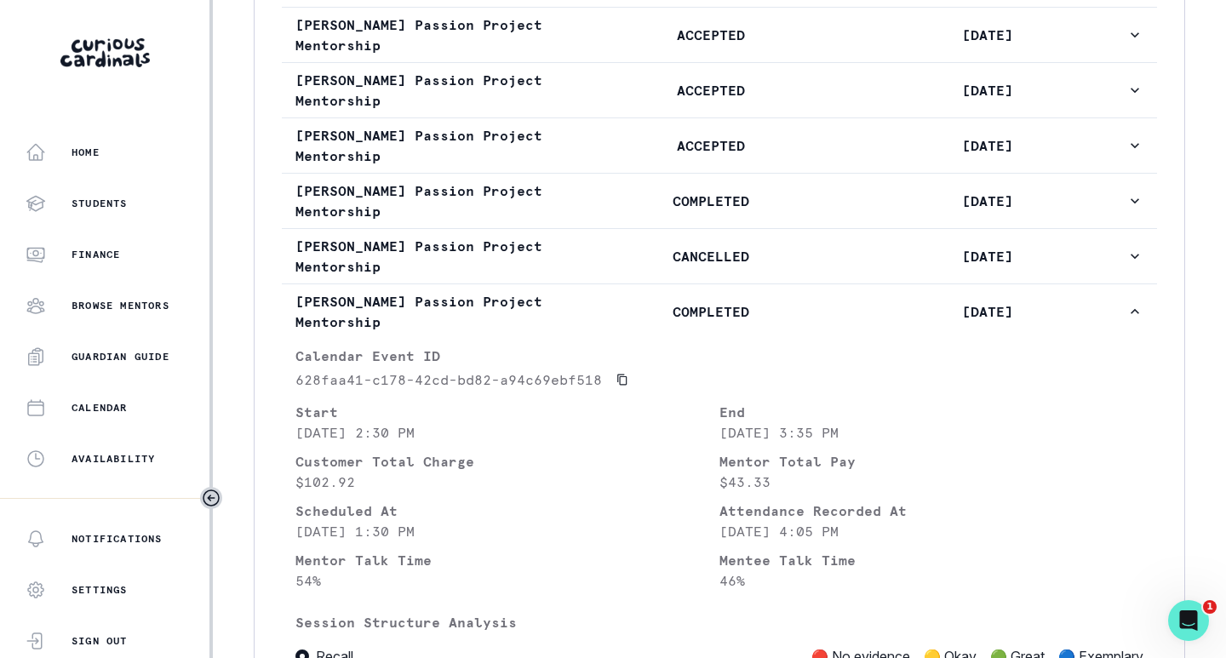
scroll to position [1335, 0]
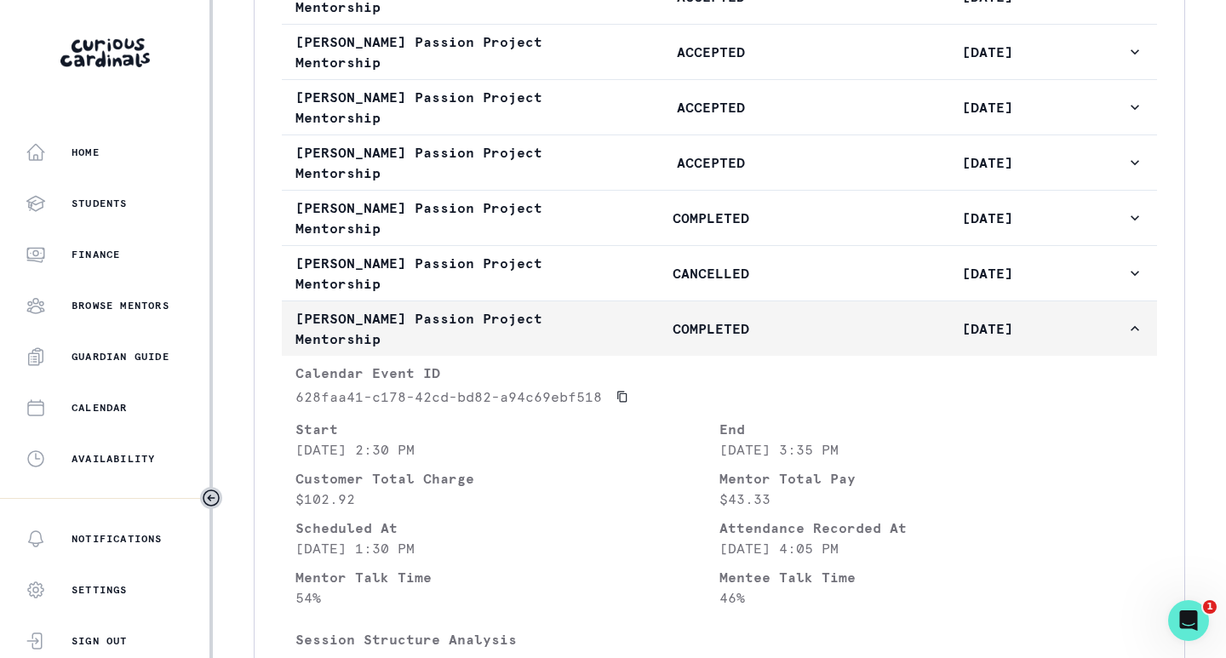
click at [632, 356] on button "[PERSON_NAME] Passion Project Mentorship COMPLETED [DATE]" at bounding box center [719, 328] width 875 height 54
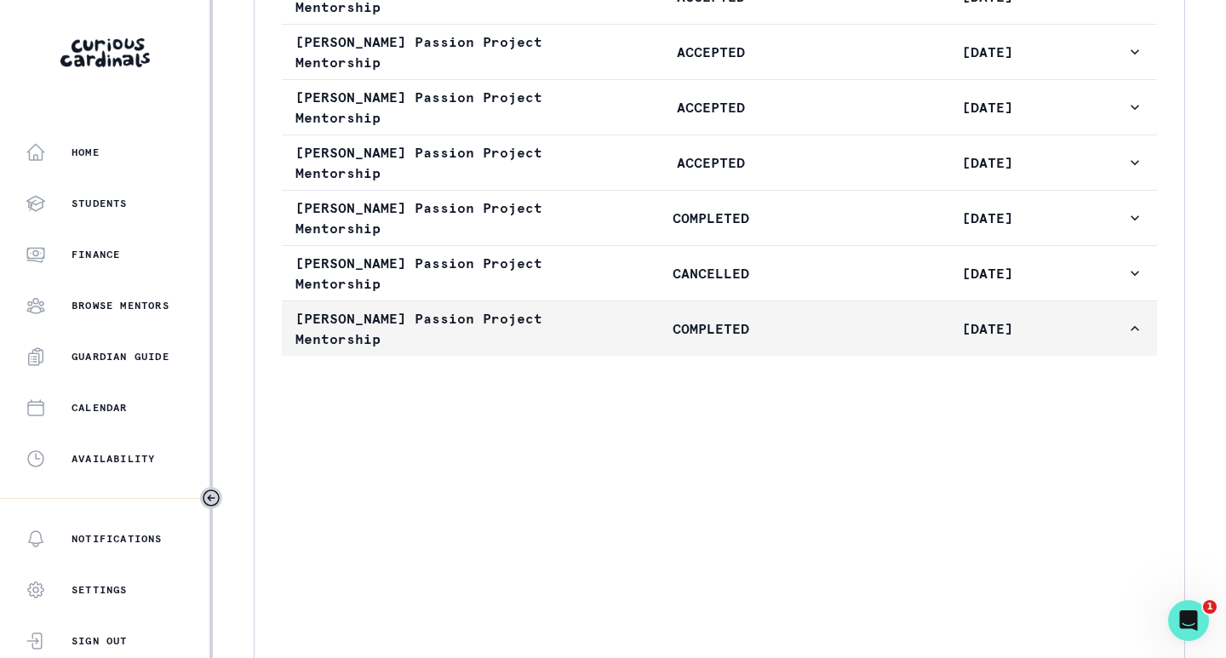
click at [632, 356] on button "[PERSON_NAME] Passion Project Mentorship COMPLETED [DATE]" at bounding box center [719, 328] width 875 height 54
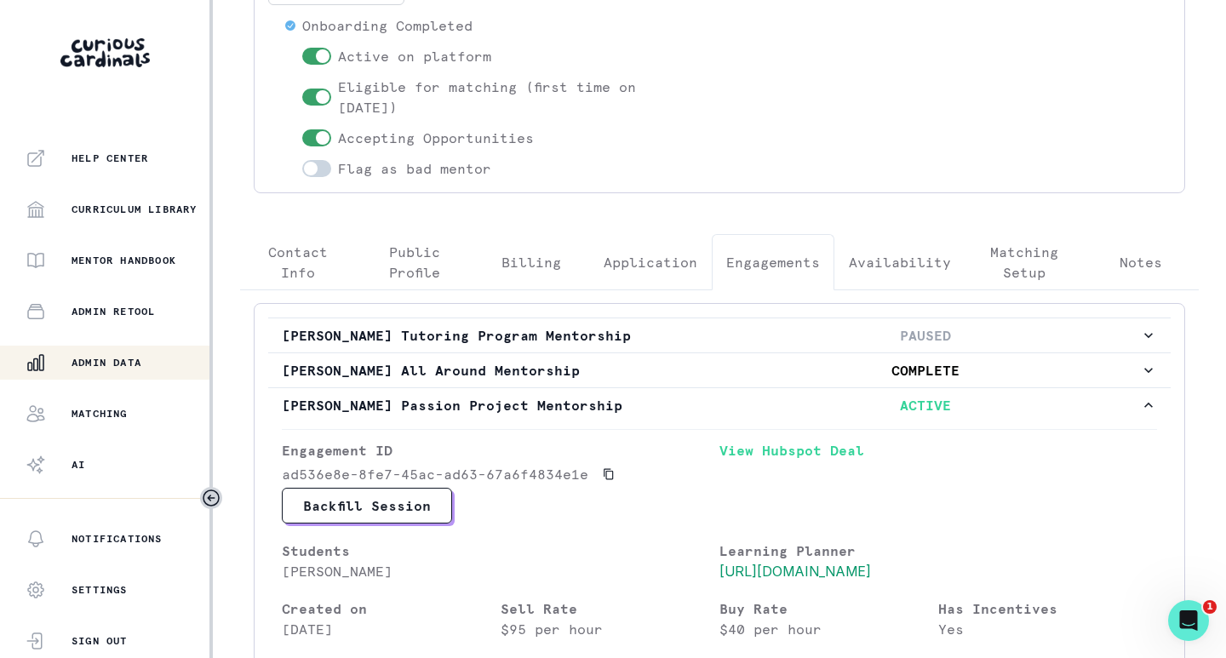
scroll to position [386, 0]
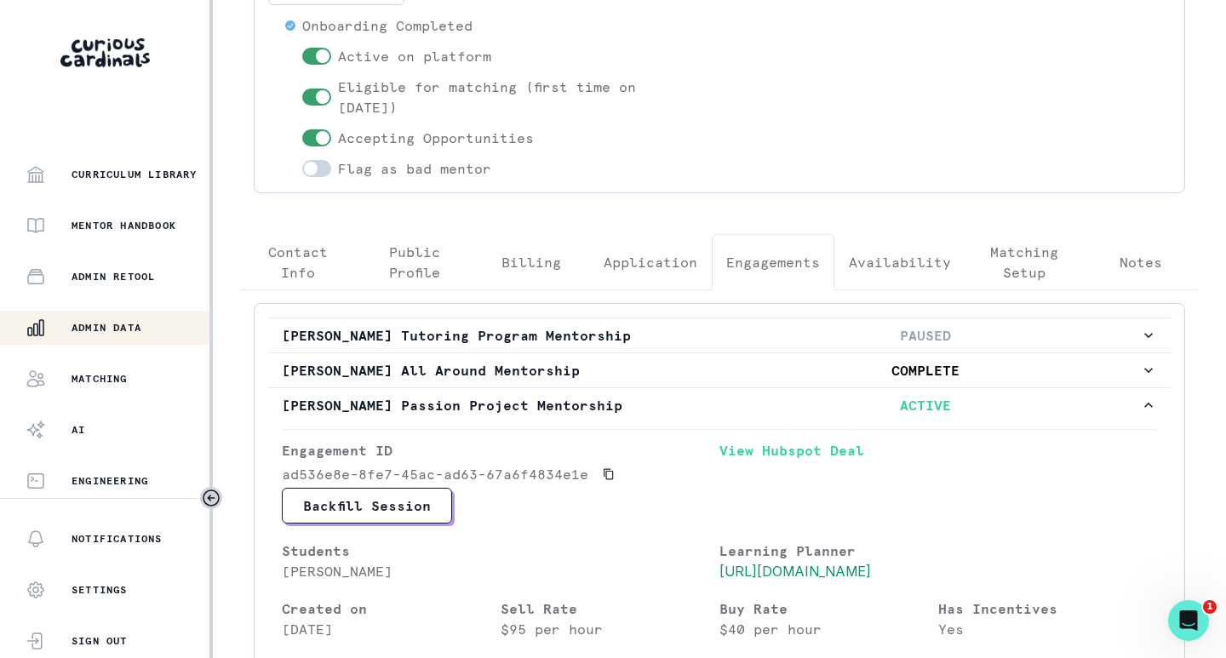
click at [112, 329] on p "Admin Data" at bounding box center [106, 328] width 70 height 14
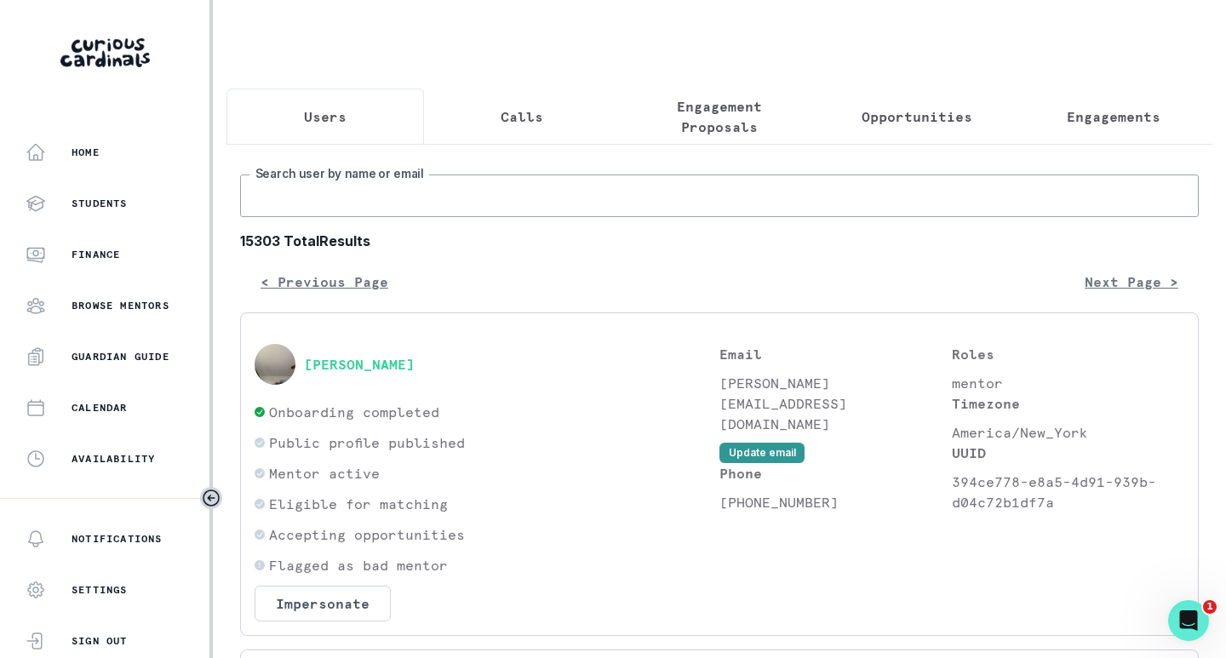
click at [361, 213] on input "Search user by name or email" at bounding box center [719, 195] width 958 height 43
paste input "[PERSON_NAME]"
type input "[PERSON_NAME]"
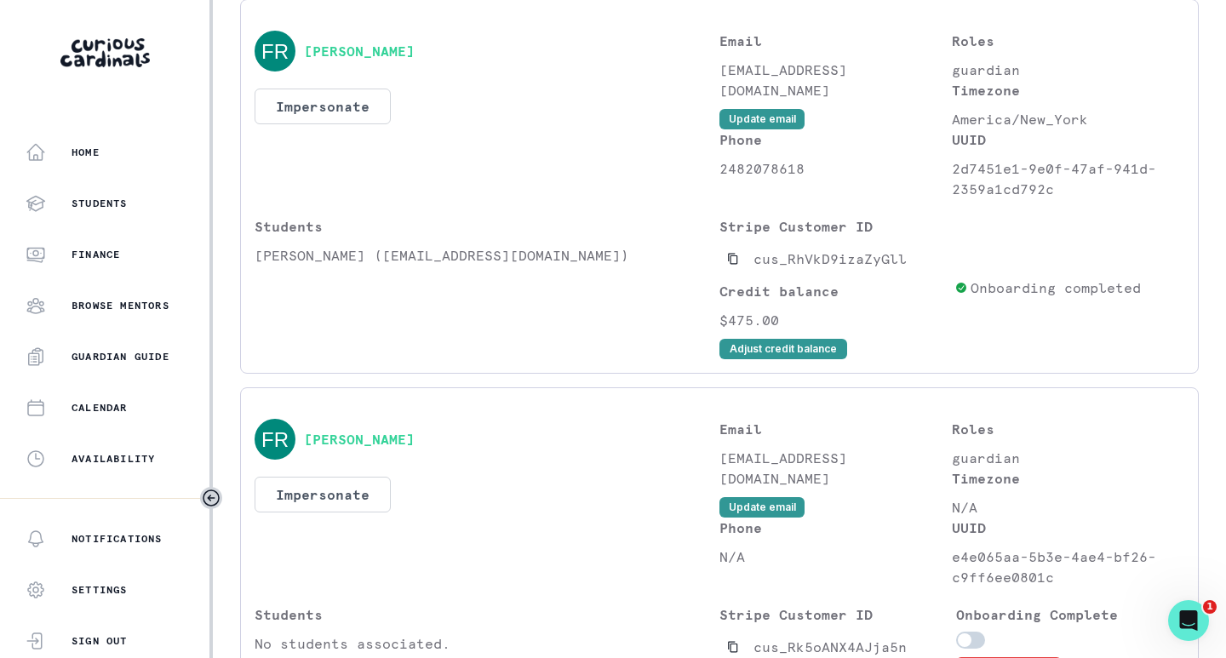
scroll to position [256, 0]
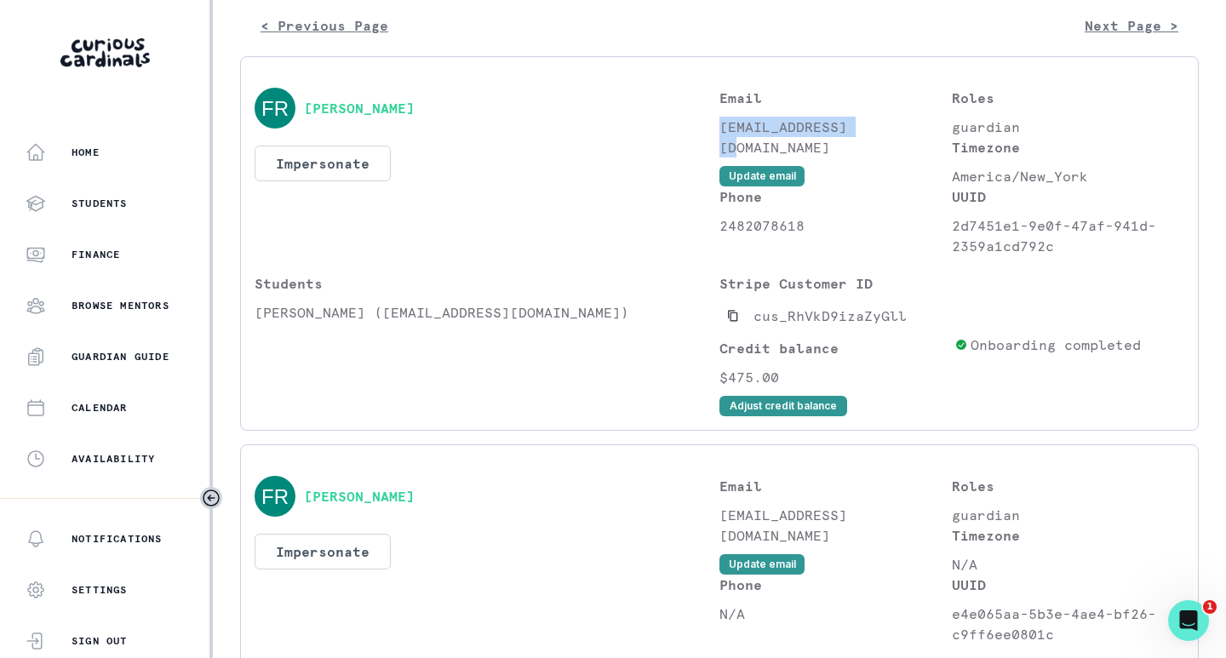
drag, startPoint x: 715, startPoint y: 139, endPoint x: 851, endPoint y: 137, distance: 136.2
click at [855, 137] on p "[EMAIL_ADDRESS][DOMAIN_NAME]" at bounding box center [835, 137] width 232 height 41
copy p "[EMAIL_ADDRESS][DOMAIN_NAME]"
drag, startPoint x: 320, startPoint y: 329, endPoint x: 303, endPoint y: 328, distance: 17.0
click at [320, 323] on p "[PERSON_NAME] ([EMAIL_ADDRESS][DOMAIN_NAME])" at bounding box center [486, 312] width 465 height 20
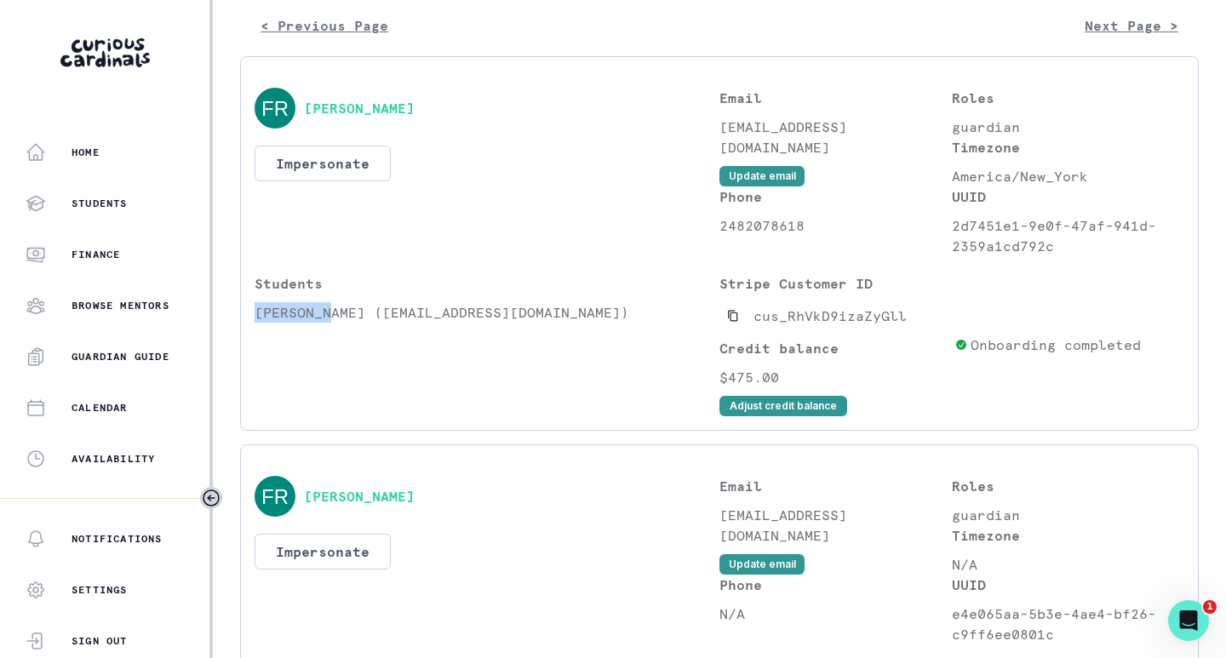
drag, startPoint x: 303, startPoint y: 328, endPoint x: 260, endPoint y: 328, distance: 43.4
click at [260, 323] on p "[PERSON_NAME] ([EMAIL_ADDRESS][DOMAIN_NAME])" at bounding box center [486, 312] width 465 height 20
copy p "[PERSON_NAME]"
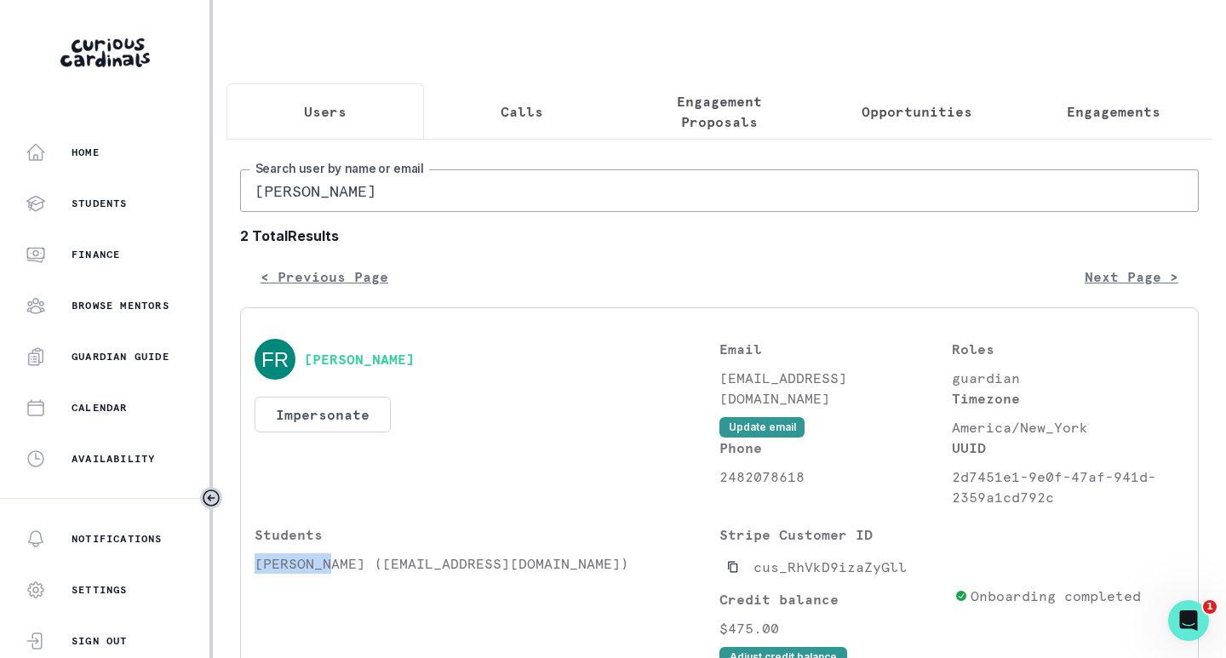
scroll to position [0, 0]
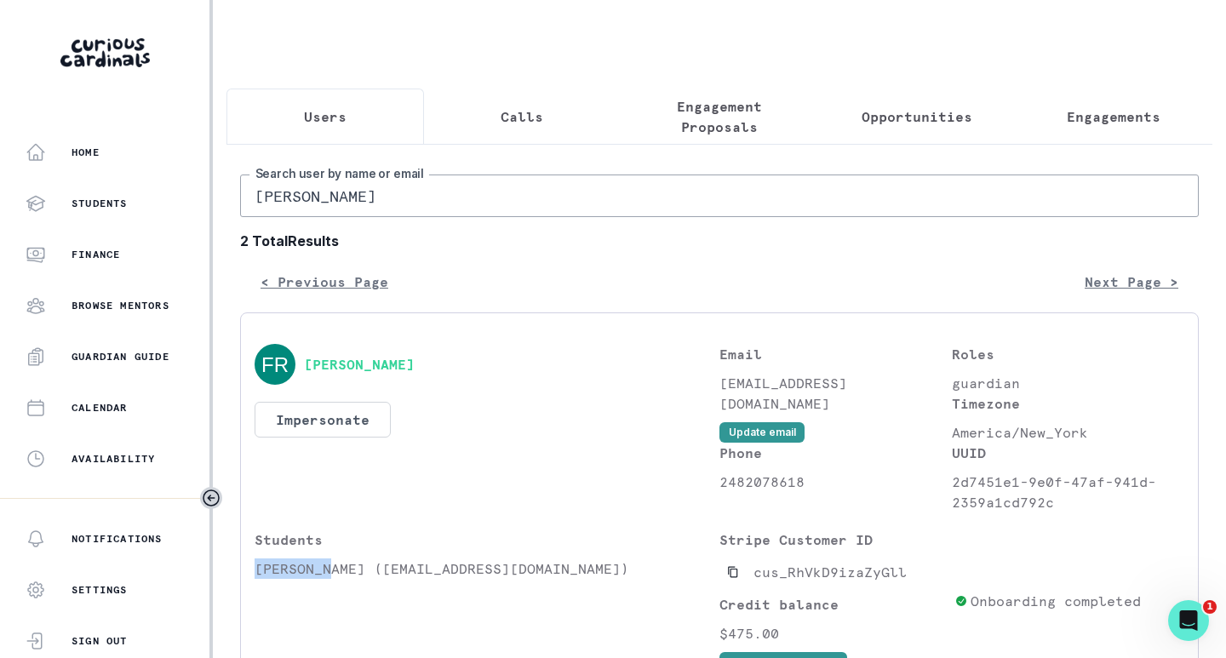
click at [1106, 116] on p "Engagements" at bounding box center [1113, 116] width 94 height 20
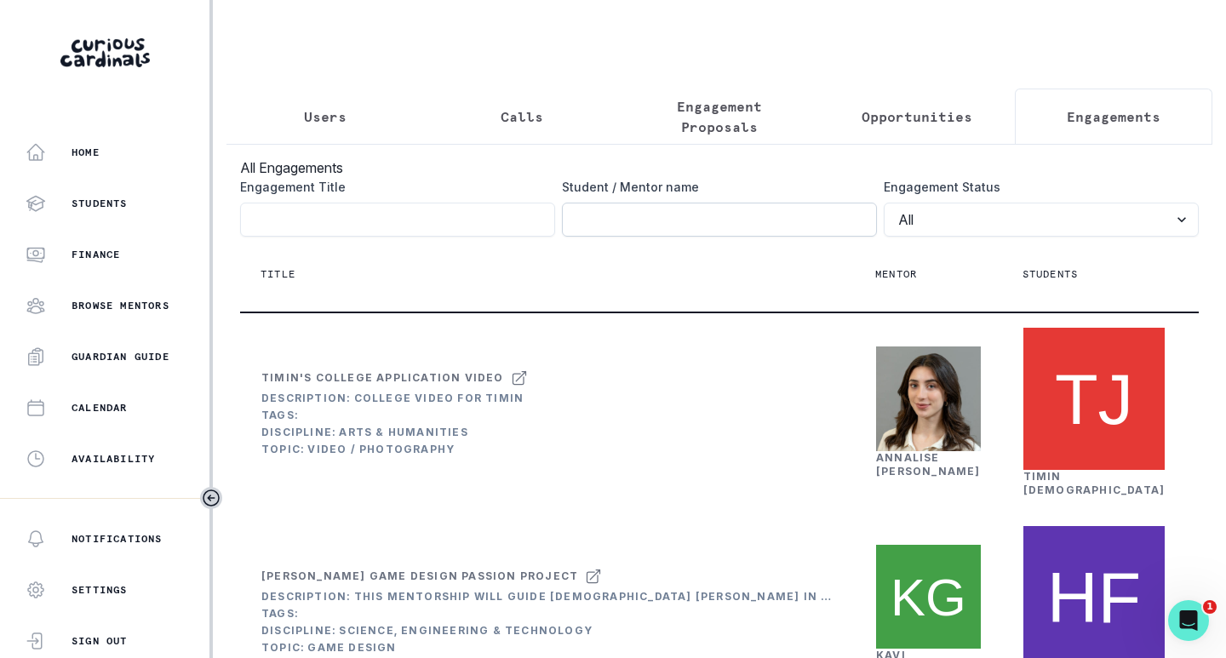
click at [765, 219] on input "Engagement Title" at bounding box center [719, 220] width 315 height 34
paste input "[PERSON_NAME]"
click button "submit" at bounding box center [0, 0] width 0 height 0
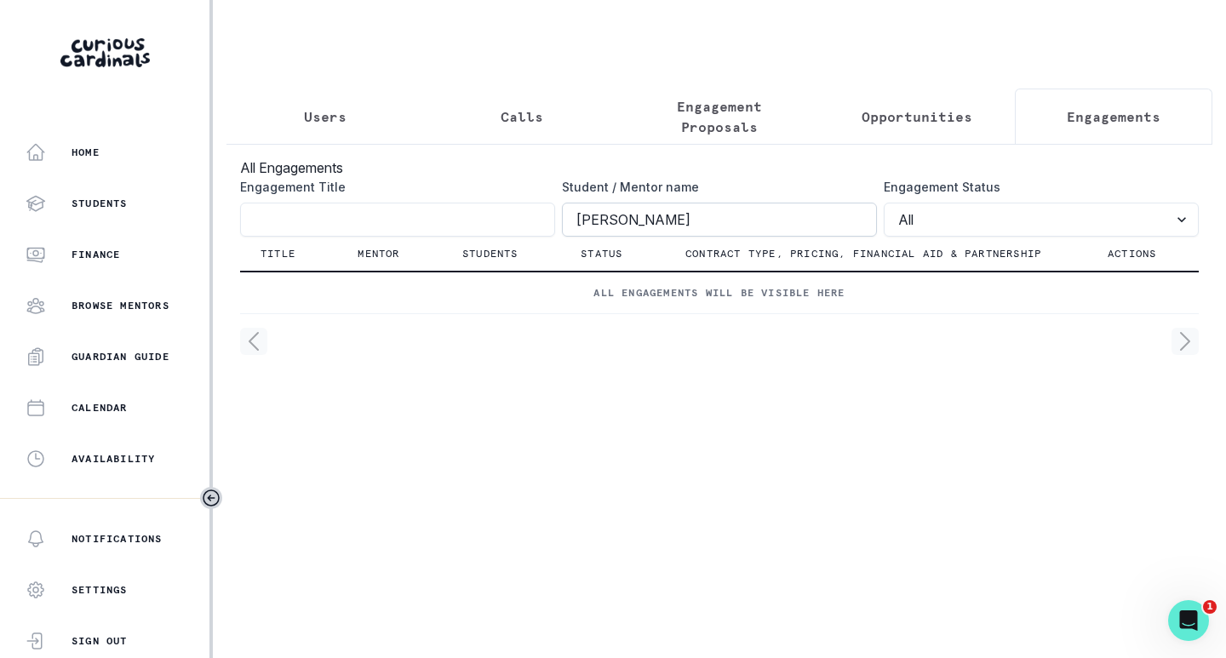
type input "[PERSON_NAME]"
click button "submit" at bounding box center [0, 0] width 0 height 0
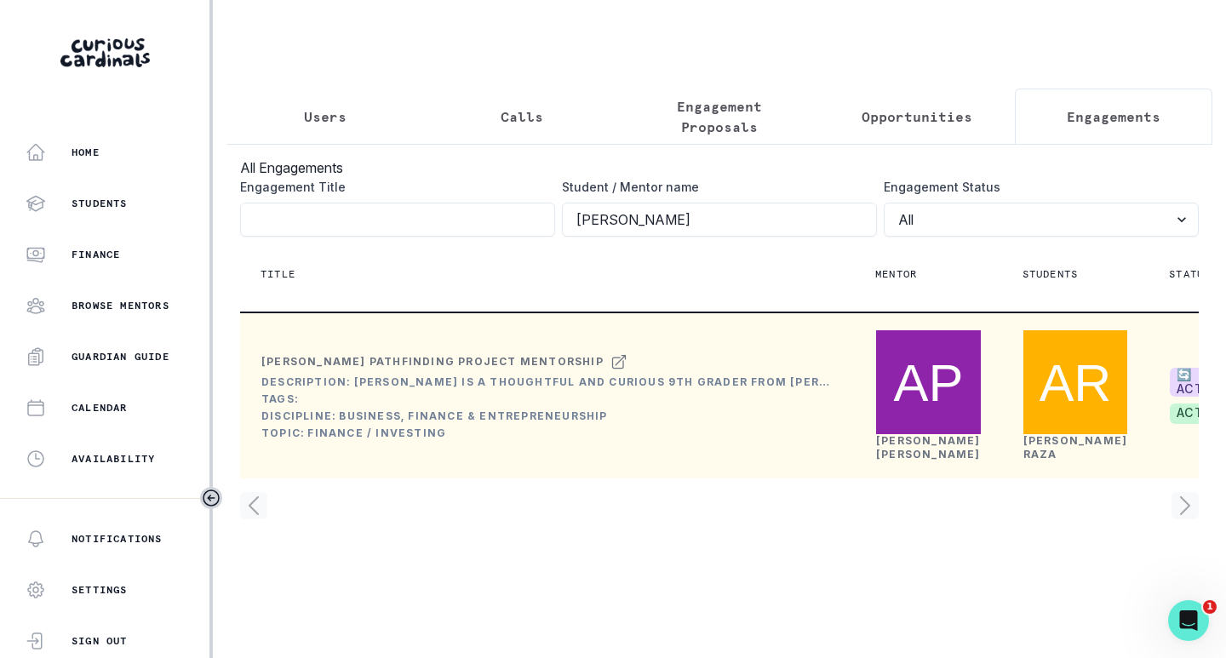
scroll to position [17, 0]
click at [897, 460] on link "[PERSON_NAME]" at bounding box center [928, 447] width 105 height 26
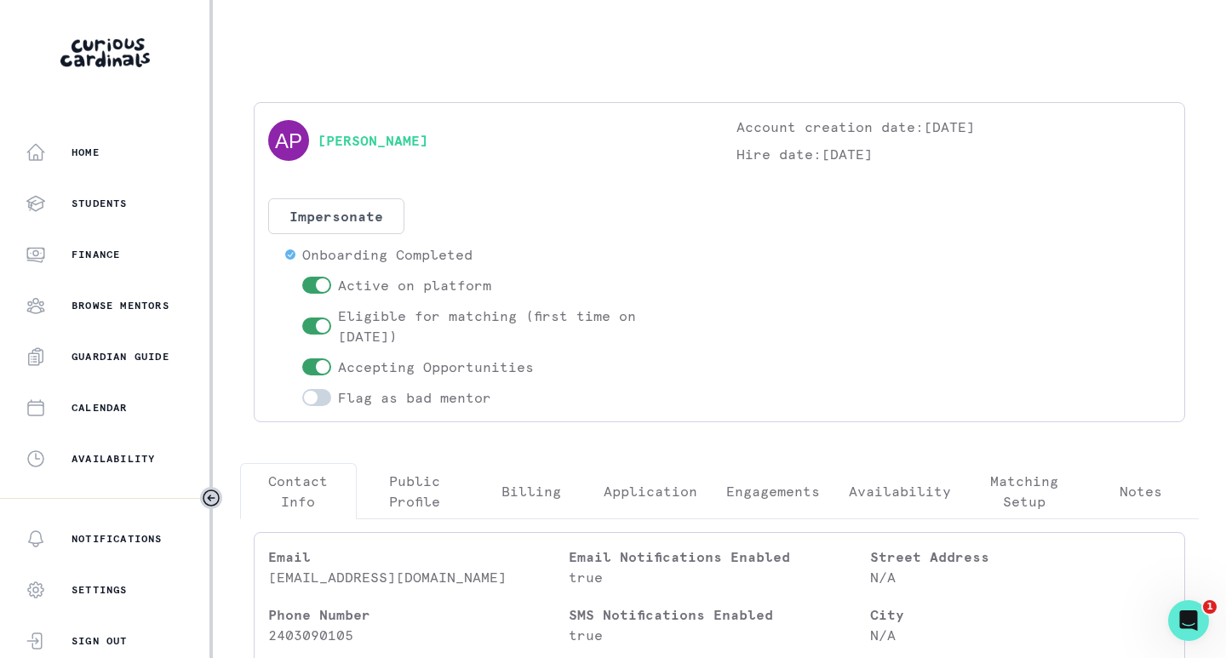
click at [781, 494] on p "Engagements" at bounding box center [773, 491] width 94 height 20
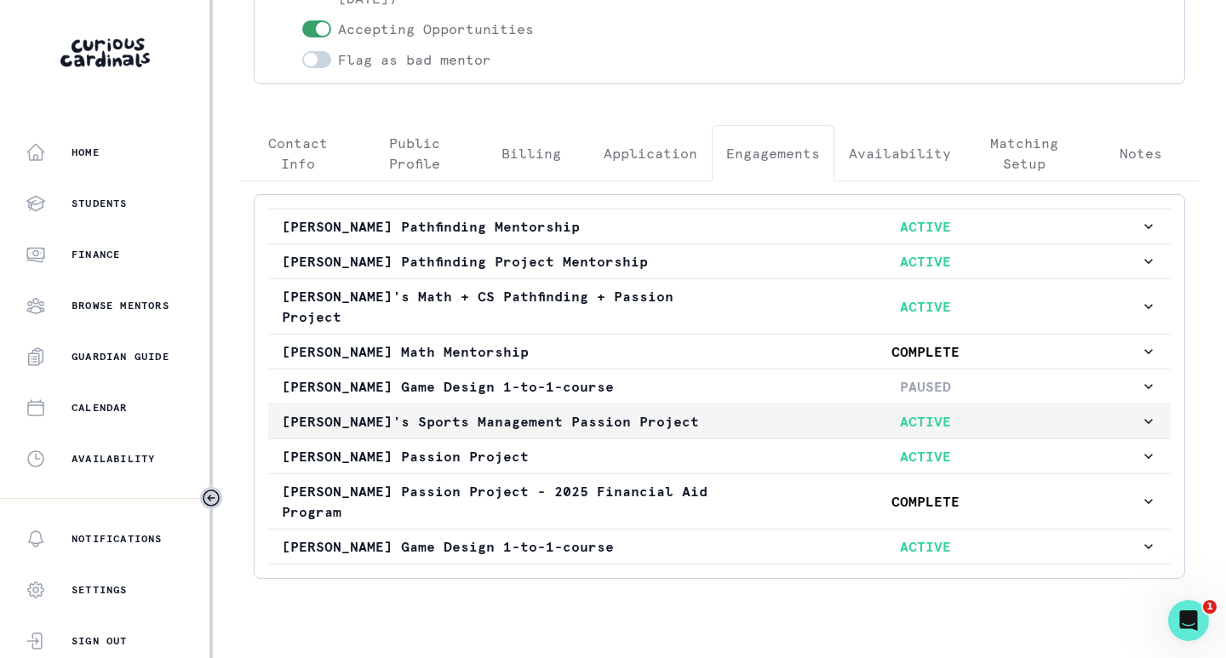
scroll to position [340, 0]
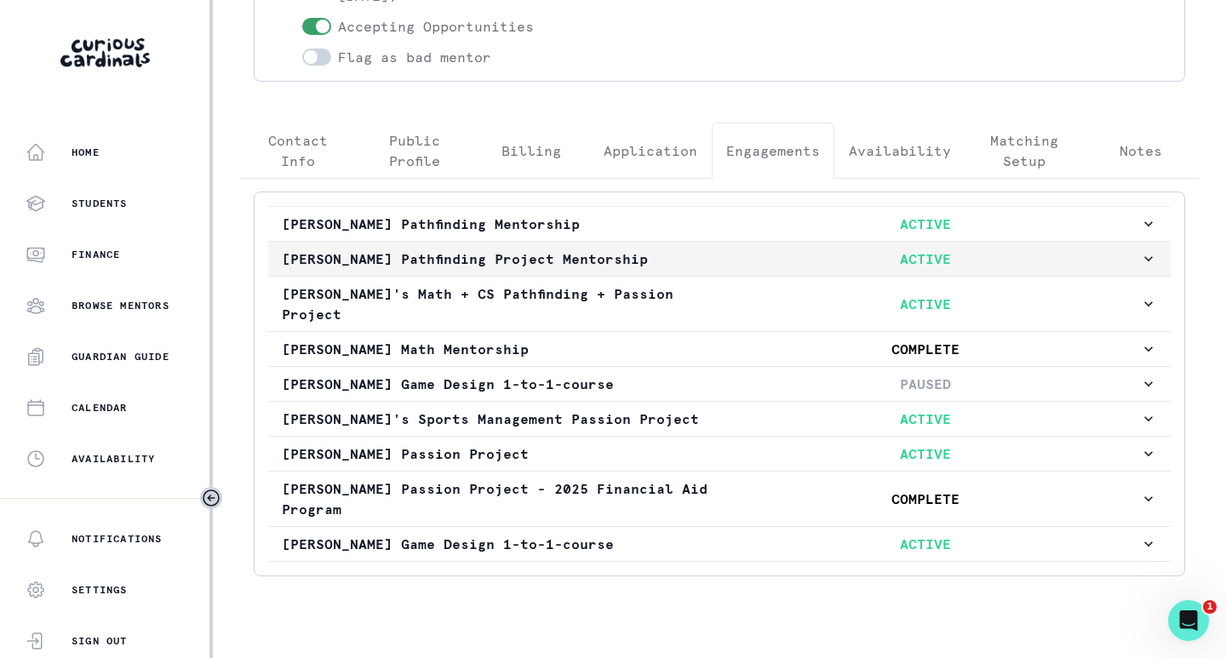
click at [786, 255] on p "ACTIVE" at bounding box center [925, 259] width 429 height 20
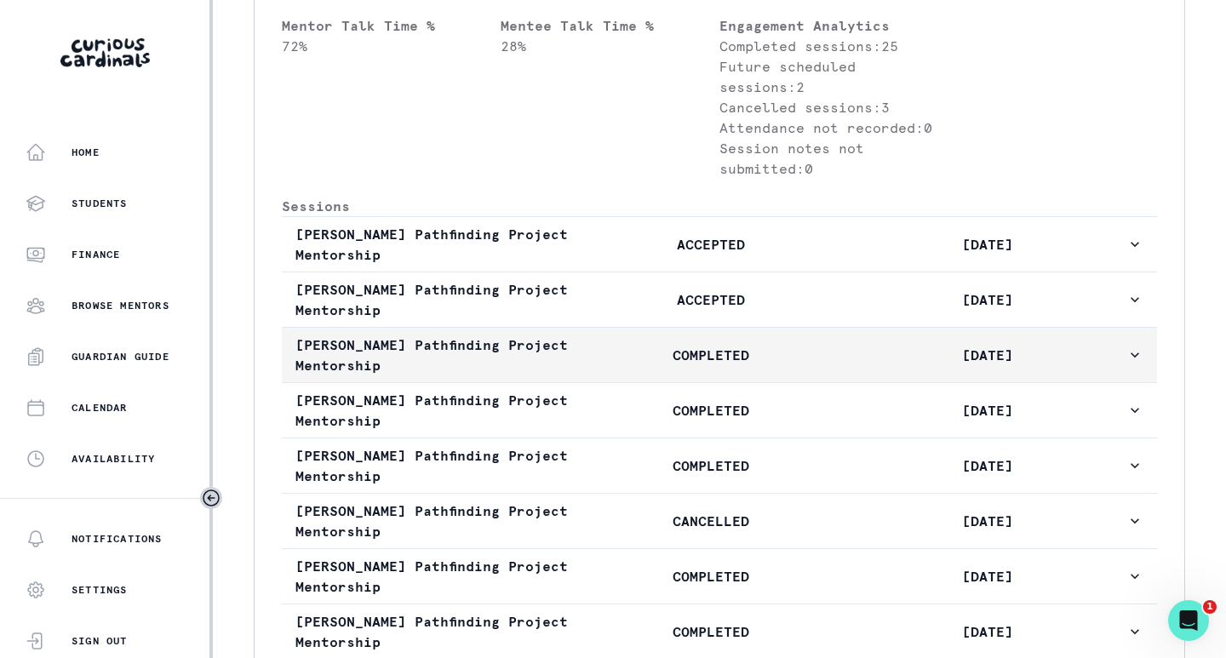
scroll to position [851, 0]
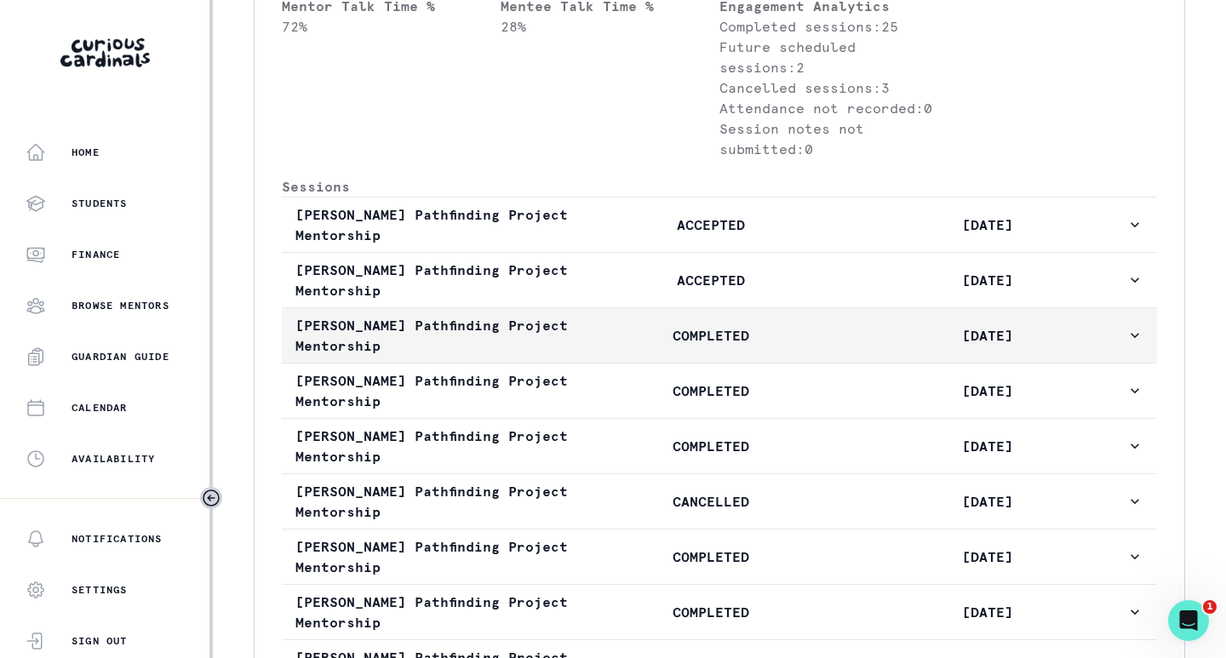
click at [631, 346] on p "COMPLETED" at bounding box center [710, 335] width 277 height 20
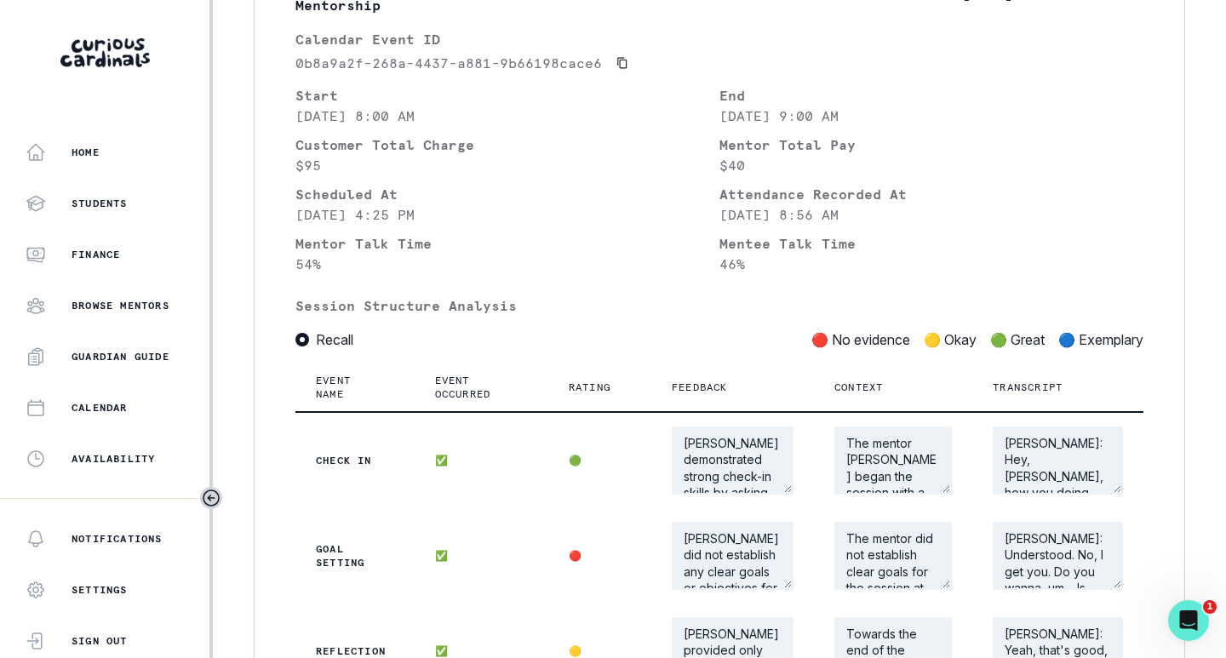
scroll to position [1280, 0]
